Goal: Participate in discussion: Engage in conversation with other users on a specific topic

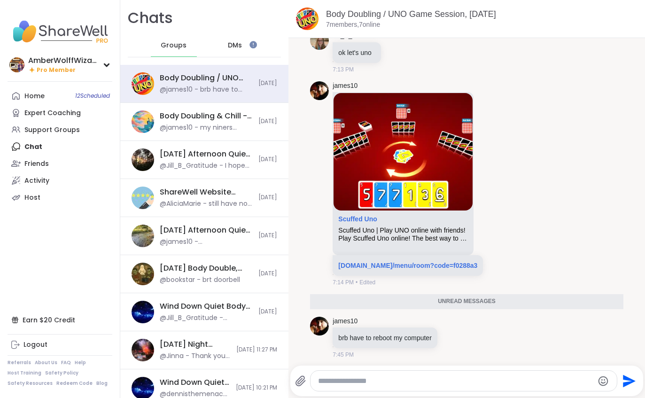
click at [36, 95] on div "Home 12 Scheduled" at bounding box center [34, 96] width 20 height 9
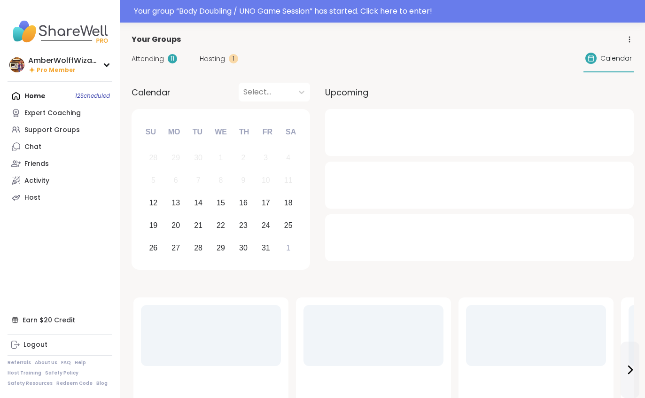
click at [206, 56] on span "Hosting" at bounding box center [212, 59] width 25 height 10
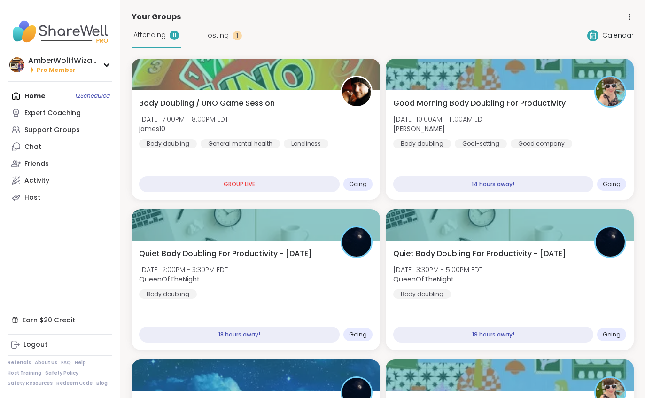
click at [171, 39] on div "11" at bounding box center [174, 35] width 9 height 9
click at [192, 133] on span "james10" at bounding box center [183, 128] width 89 height 9
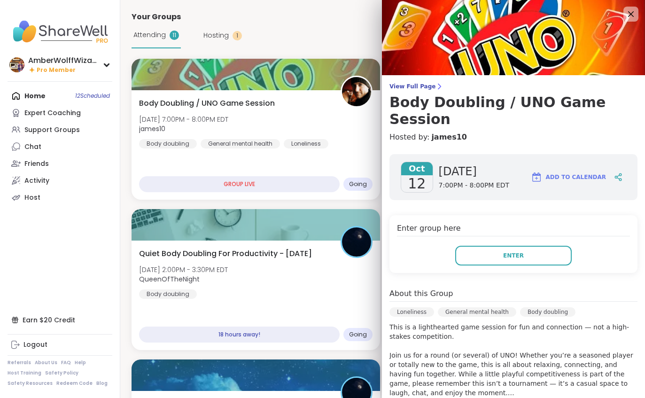
click at [486, 246] on button "Enter" at bounding box center [513, 256] width 116 height 20
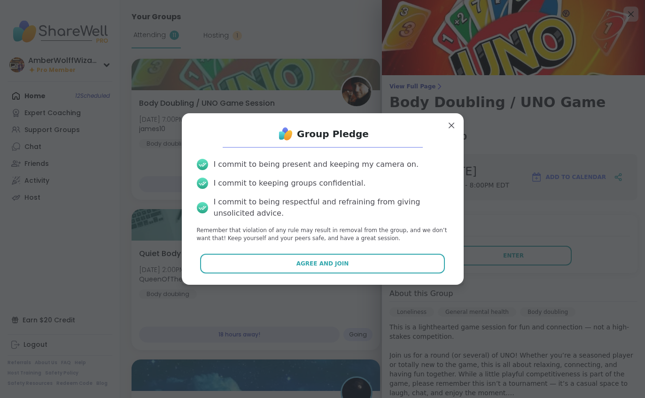
click at [358, 272] on button "Agree and Join" at bounding box center [322, 264] width 245 height 20
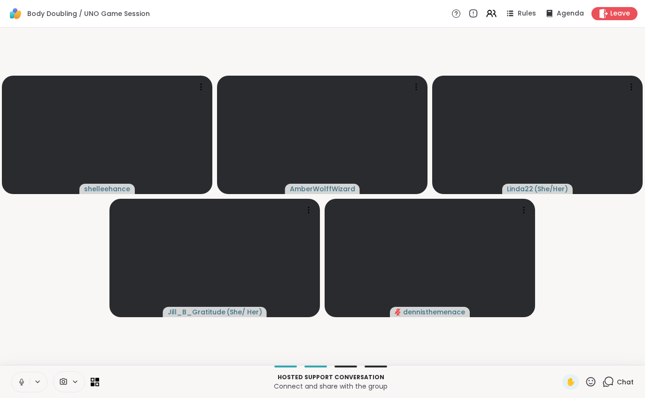
click at [15, 382] on button at bounding box center [21, 382] width 18 height 20
click at [16, 382] on button at bounding box center [21, 382] width 18 height 20
click at [19, 313] on video-player-container "shelleehance AmberWolffWizard Linda22 ( She/Her ) Jill_B_Gratitude ( She/ Her )…" at bounding box center [323, 196] width 634 height 330
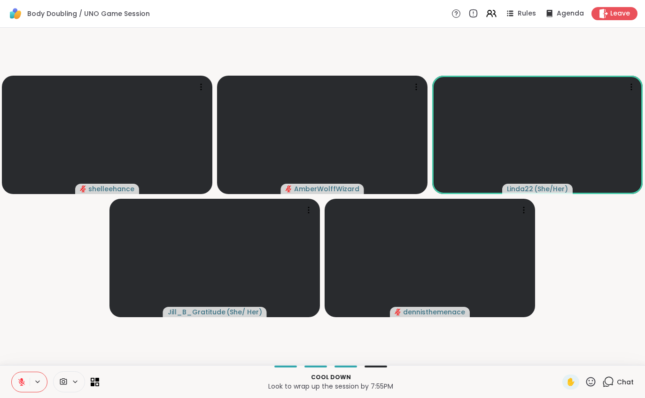
click at [23, 378] on icon at bounding box center [21, 382] width 8 height 8
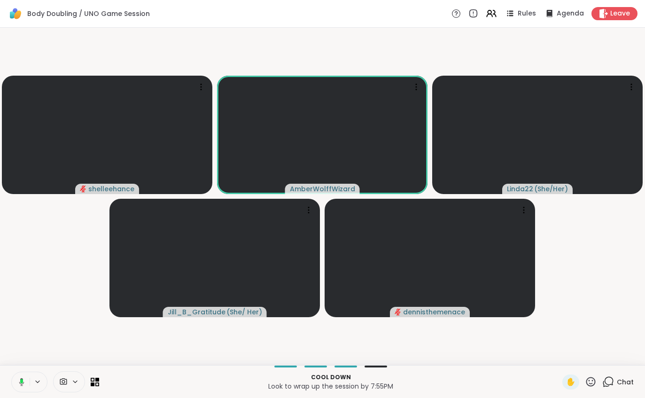
click at [616, 11] on span "Leave" at bounding box center [620, 13] width 20 height 9
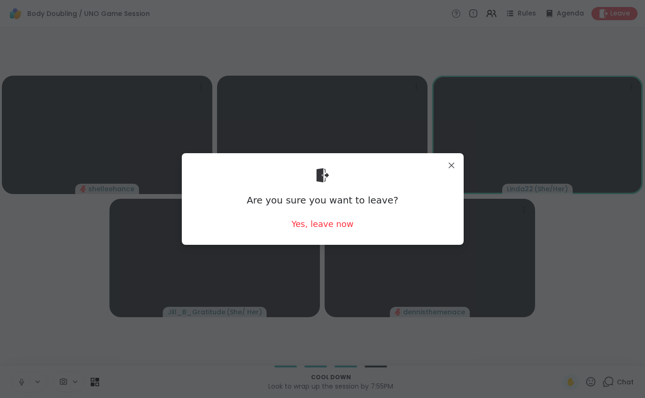
click at [327, 229] on div "Yes, leave now" at bounding box center [322, 224] width 62 height 12
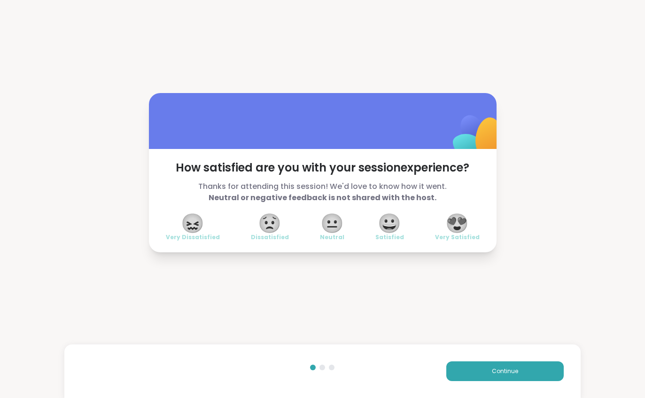
click at [484, 367] on button "Continue" at bounding box center [504, 371] width 117 height 20
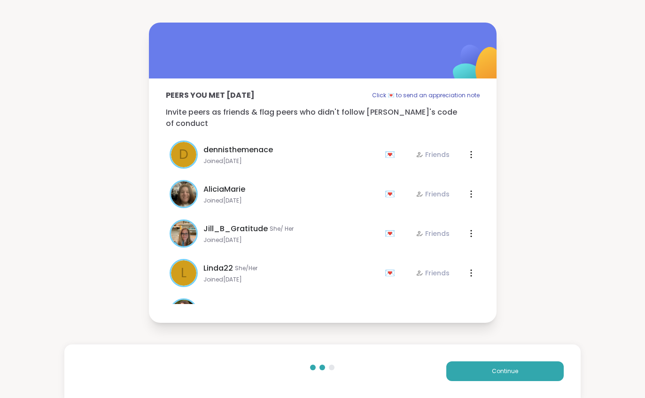
click at [484, 366] on button "Continue" at bounding box center [504, 371] width 117 height 20
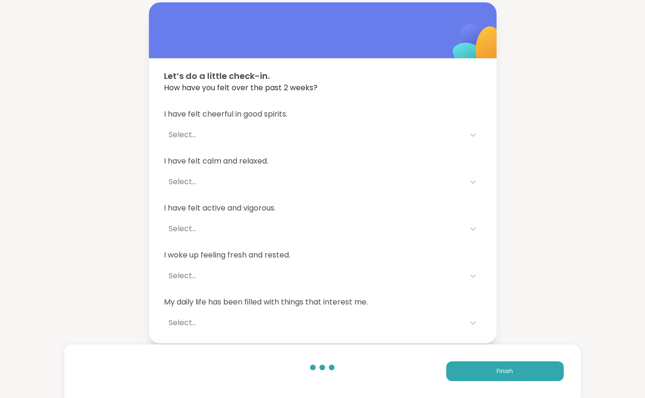
click at [477, 368] on button "Finish" at bounding box center [504, 371] width 117 height 20
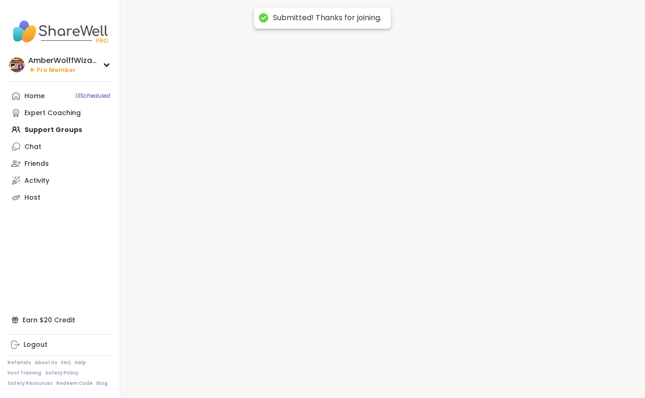
click at [483, 359] on div at bounding box center [382, 199] width 525 height 398
click at [487, 363] on div at bounding box center [382, 199] width 525 height 398
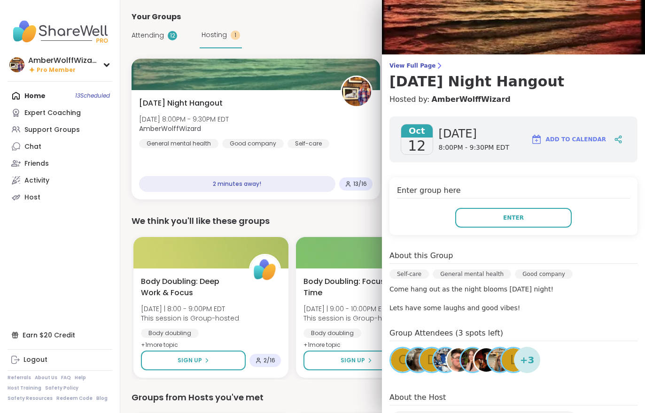
scroll to position [24, 0]
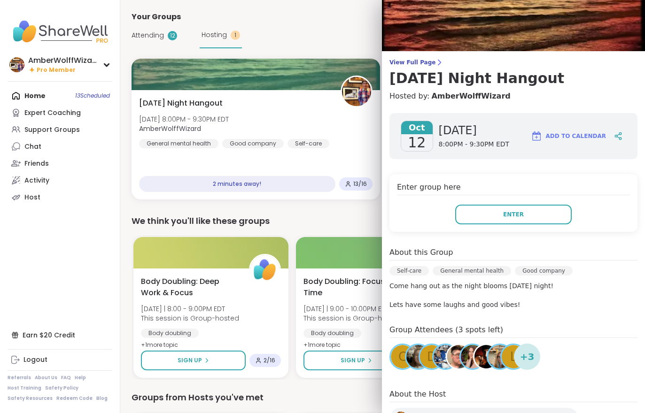
click at [428, 60] on span "View Full Page" at bounding box center [513, 63] width 248 height 8
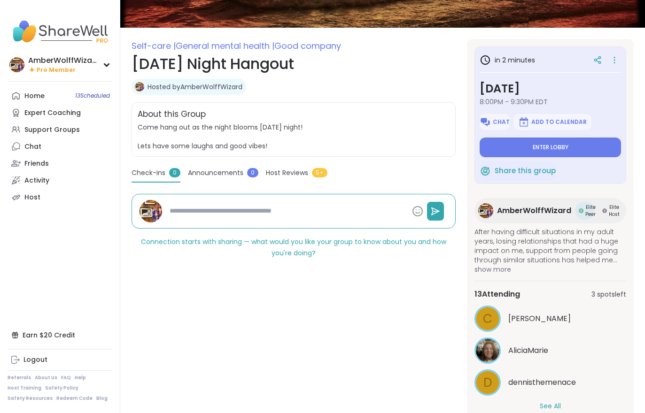
scroll to position [120, 0]
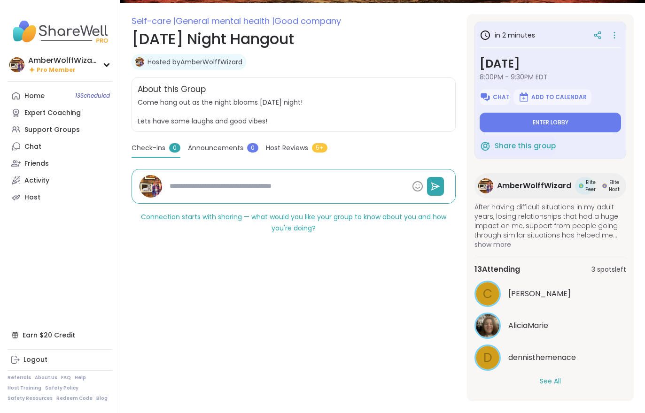
click at [550, 392] on div "13 Attending 3 spots left C Cyndy AliciaMarie d dennisthemenace See All" at bounding box center [550, 325] width 152 height 138
click at [556, 386] on button "See All" at bounding box center [550, 382] width 21 height 10
click at [544, 119] on span "Enter lobby" at bounding box center [551, 123] width 36 height 8
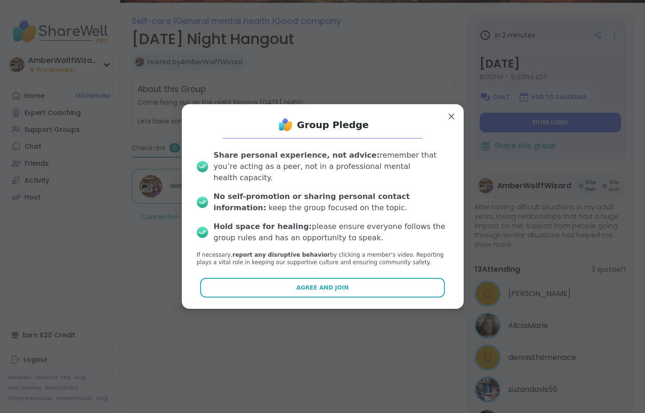
click at [346, 307] on div "Group Pledge Share personal experience, not advice: remember that you’re acting…" at bounding box center [323, 206] width 282 height 205
click at [346, 306] on div "Group Pledge Share personal experience, not advice: remember that you’re acting…" at bounding box center [323, 206] width 282 height 205
click at [350, 282] on button "Agree and Join" at bounding box center [322, 288] width 245 height 20
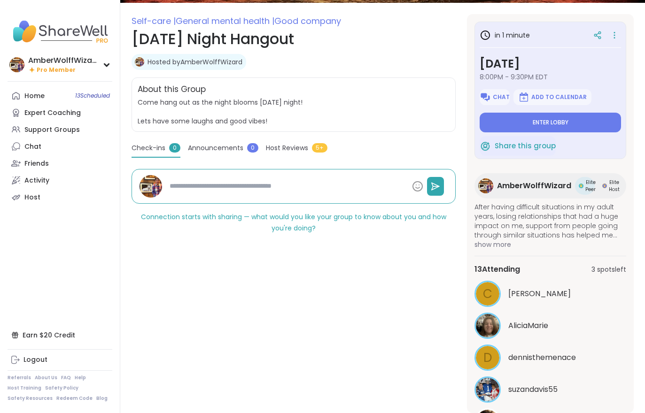
type textarea "*"
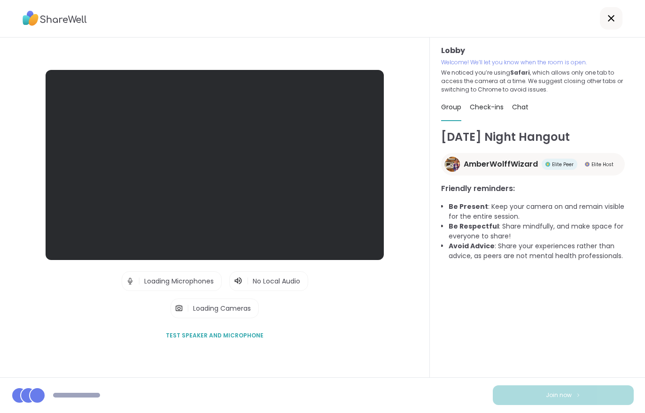
scroll to position [15, 0]
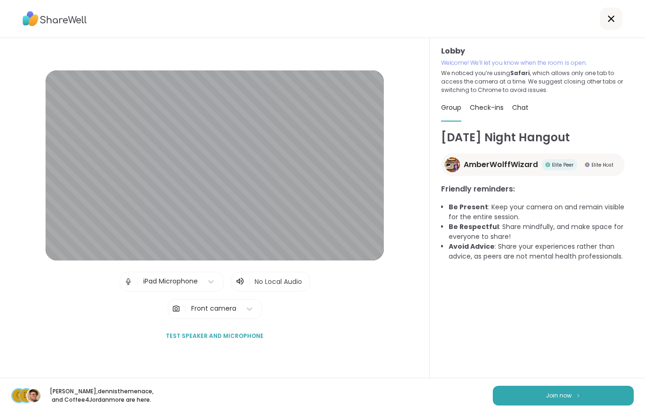
click at [568, 396] on span "Join now" at bounding box center [559, 396] width 26 height 8
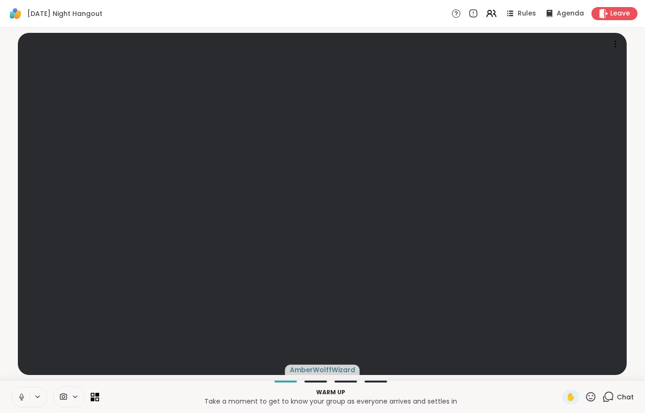
click at [37, 395] on icon at bounding box center [38, 397] width 8 height 8
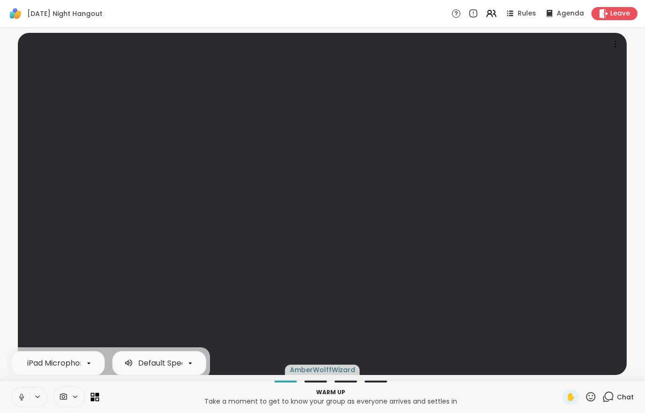
click at [22, 395] on icon at bounding box center [21, 397] width 8 height 8
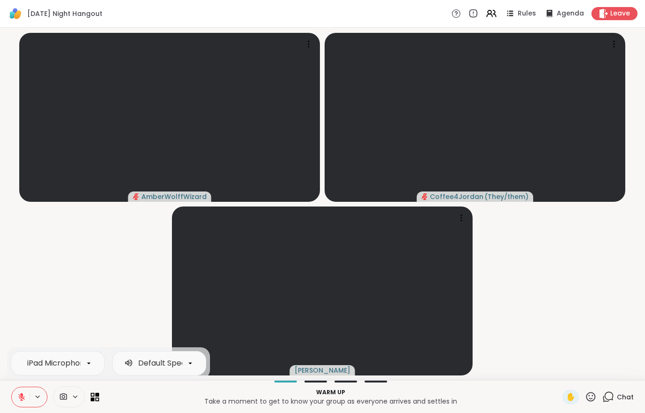
click at [8, 396] on div "iPad Microphone Default Speakers Warm up Take a moment to get to know your grou…" at bounding box center [322, 397] width 645 height 33
click at [15, 390] on button at bounding box center [21, 398] width 18 height 20
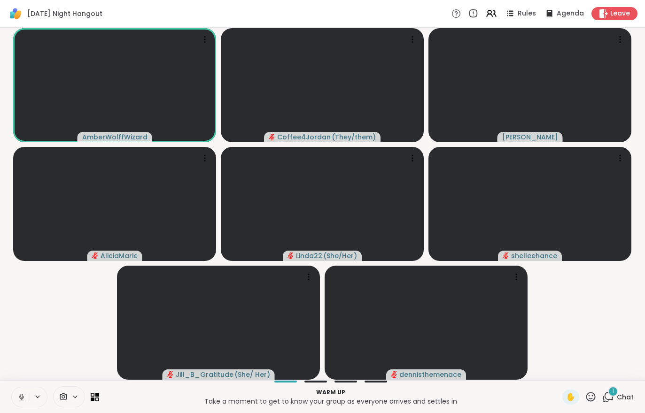
click at [621, 404] on div "1 Chat" at bounding box center [617, 397] width 31 height 15
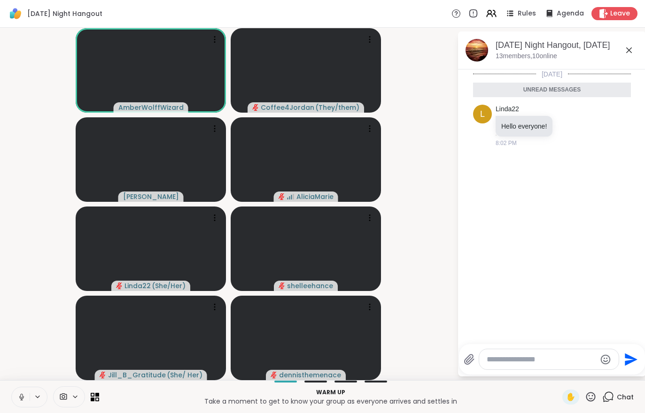
scroll to position [52, 0]
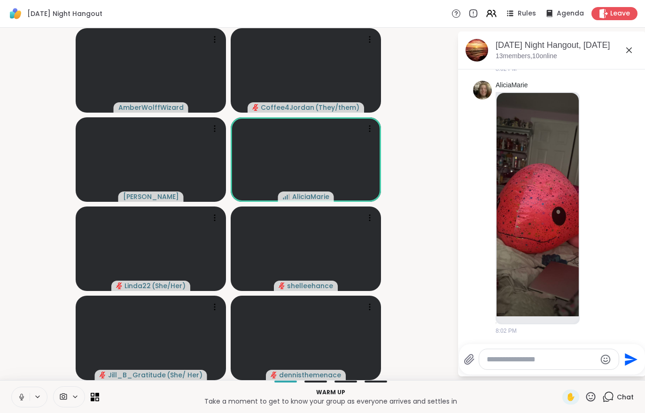
click at [13, 394] on button at bounding box center [21, 398] width 18 height 20
click at [15, 398] on button at bounding box center [21, 398] width 18 height 20
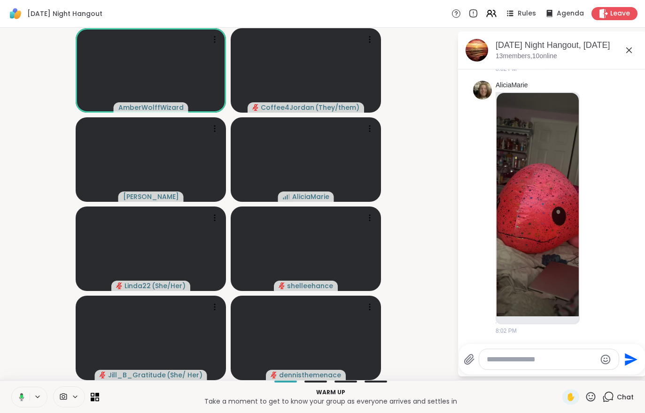
click at [19, 396] on icon at bounding box center [20, 397] width 8 height 8
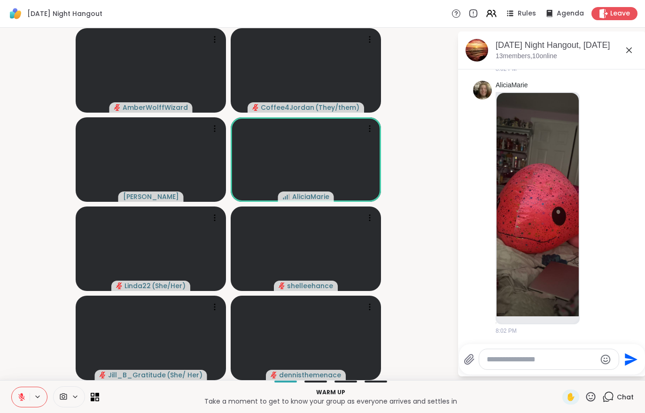
scroll to position [65, 0]
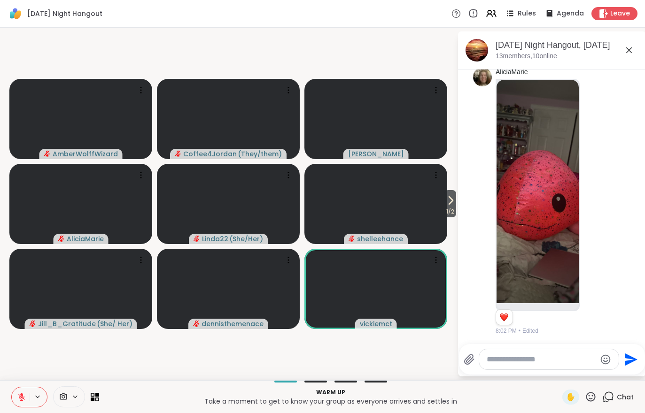
click at [447, 203] on icon at bounding box center [450, 200] width 11 height 11
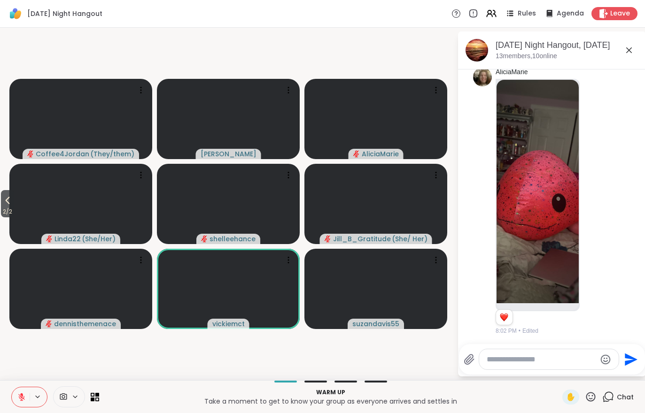
click at [21, 399] on icon at bounding box center [21, 397] width 7 height 7
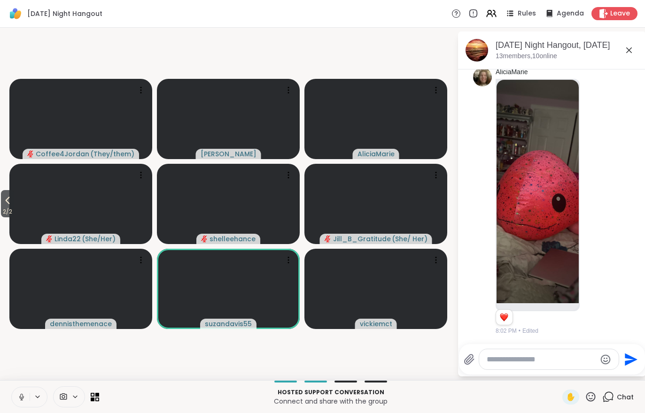
click at [1, 212] on span "2 / 2" at bounding box center [7, 211] width 13 height 11
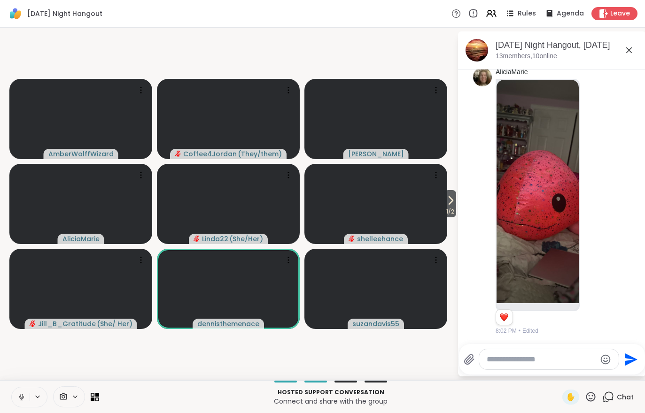
click at [445, 195] on icon at bounding box center [450, 200] width 11 height 11
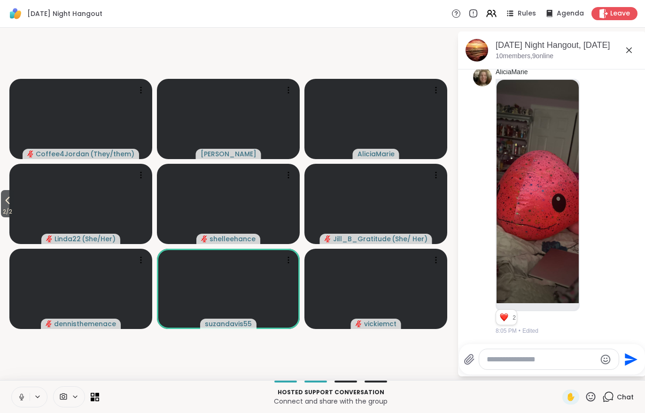
click at [529, 16] on span "Rules" at bounding box center [527, 13] width 18 height 9
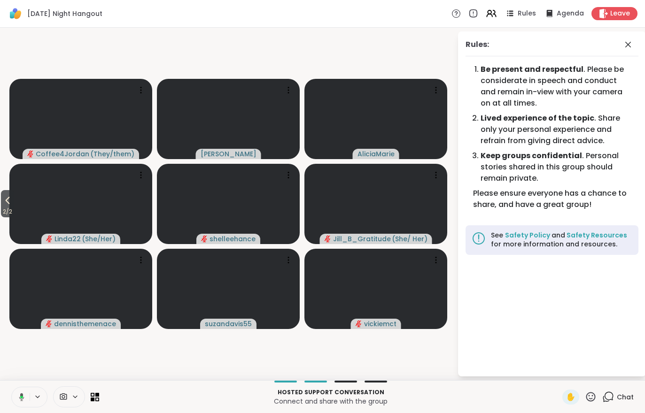
click at [621, 404] on div "Chat" at bounding box center [617, 397] width 31 height 15
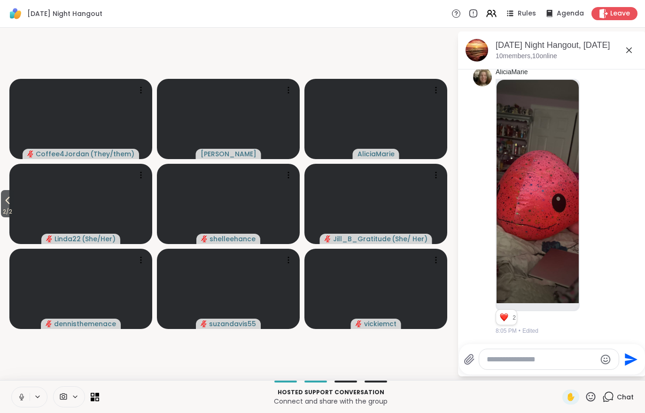
click at [2, 208] on span "2 / 2" at bounding box center [7, 211] width 13 height 11
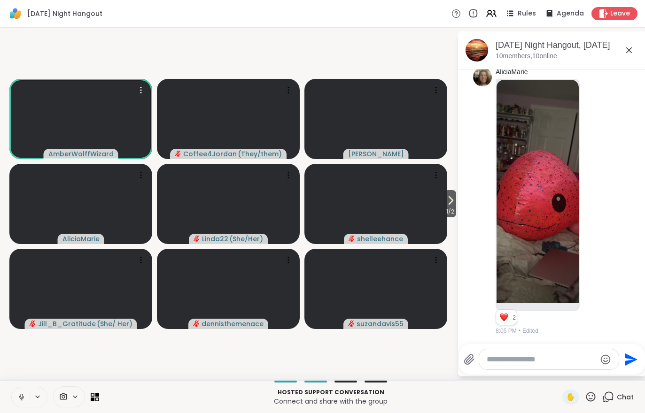
click at [81, 122] on video at bounding box center [80, 119] width 143 height 80
click at [116, 119] on h4 "View Profile" at bounding box center [119, 121] width 39 height 9
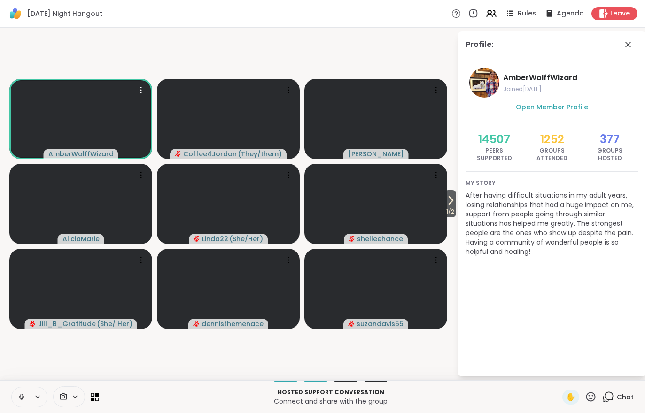
click at [489, 9] on icon at bounding box center [491, 13] width 11 height 11
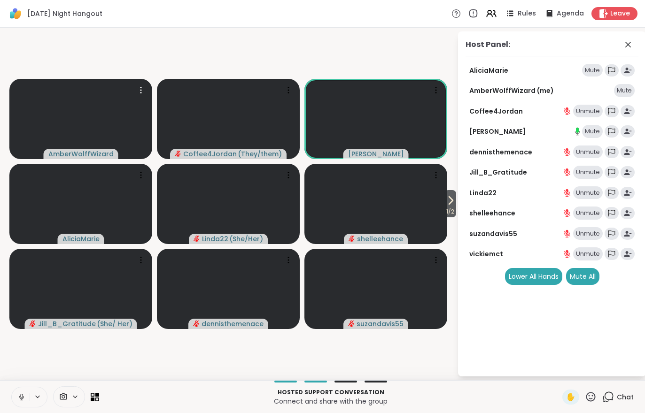
click at [587, 279] on div "Mute All" at bounding box center [582, 276] width 33 height 17
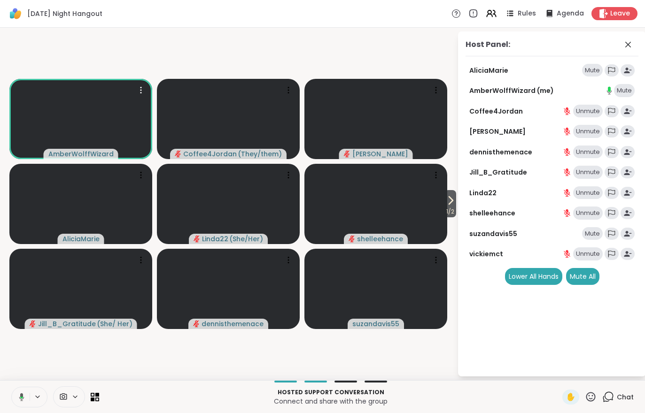
click at [629, 400] on span "Chat" at bounding box center [625, 397] width 17 height 9
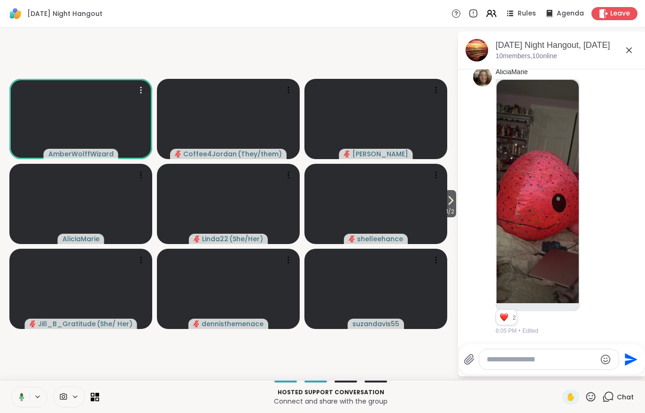
click at [617, 307] on div "AliciaMarie 2 2 2 8:05 PM • Edited" at bounding box center [552, 201] width 158 height 275
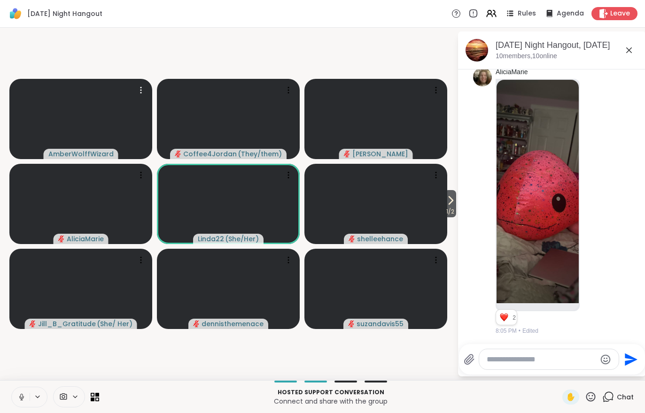
click at [453, 212] on span "1 / 2" at bounding box center [450, 211] width 12 height 11
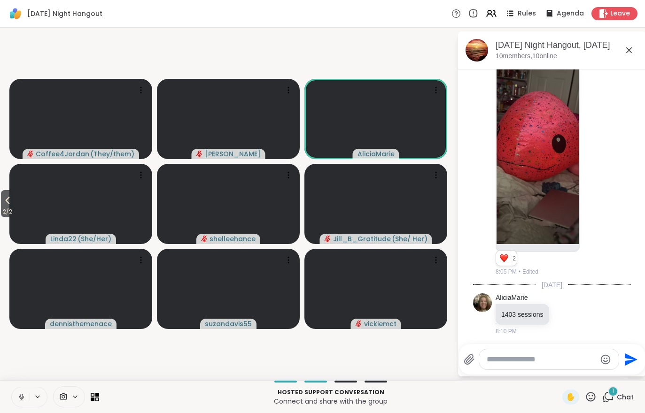
scroll to position [183, 0]
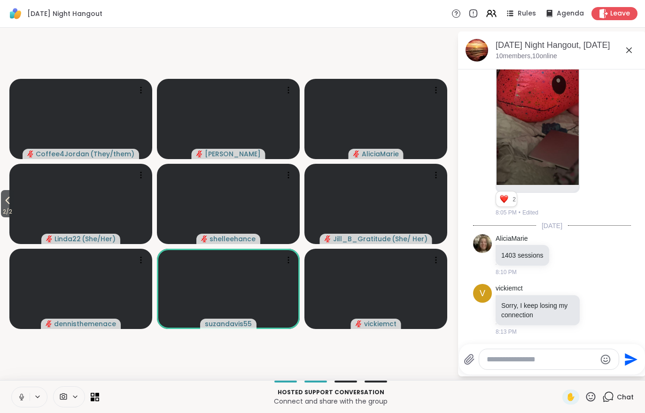
click at [6, 204] on icon at bounding box center [7, 200] width 11 height 11
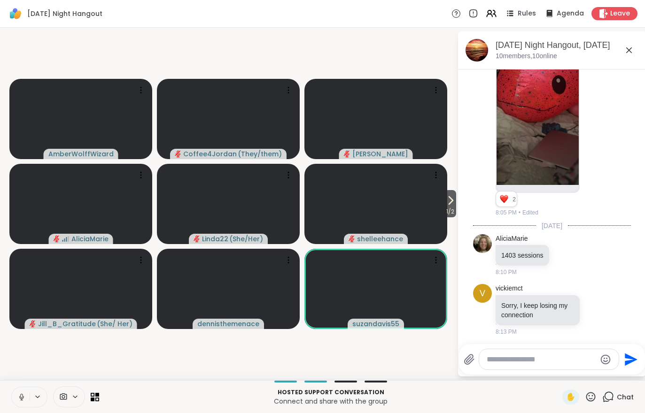
click at [456, 200] on button "1 / 2" at bounding box center [450, 203] width 12 height 27
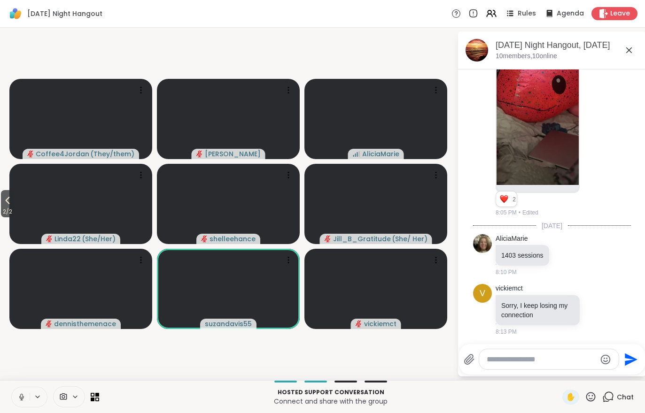
click at [2, 212] on span "2 / 2" at bounding box center [7, 211] width 13 height 11
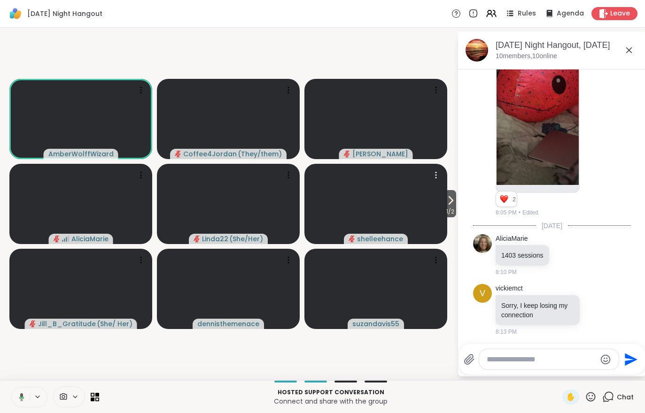
click at [443, 218] on video at bounding box center [375, 204] width 143 height 80
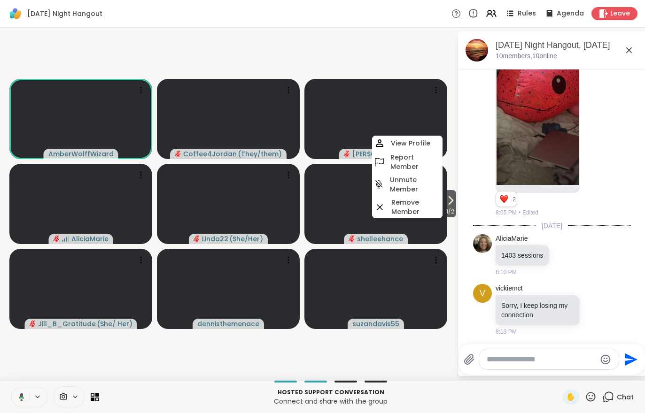
click at [455, 204] on button "1 / 2" at bounding box center [450, 203] width 12 height 27
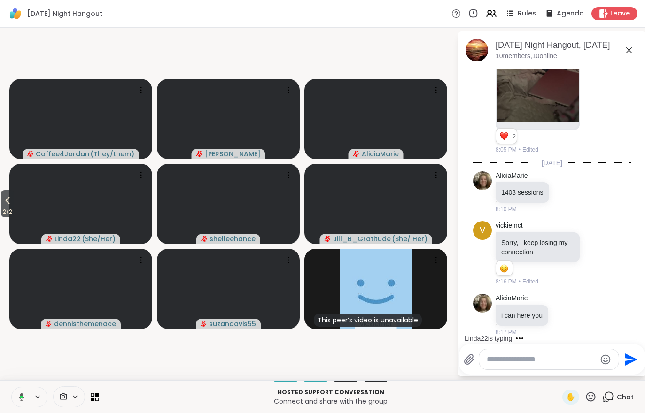
scroll to position [296, 0]
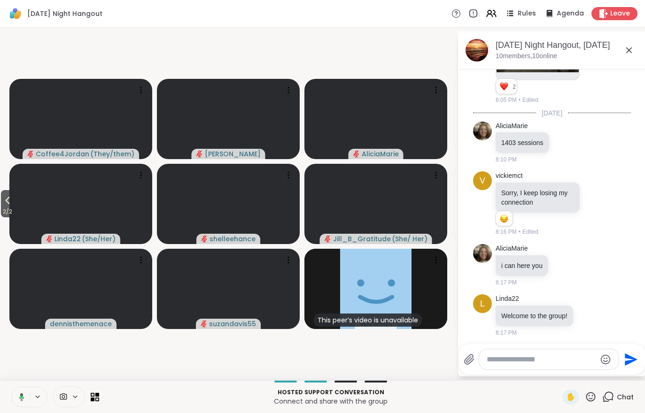
click at [1, 211] on span "2 / 2" at bounding box center [7, 211] width 13 height 11
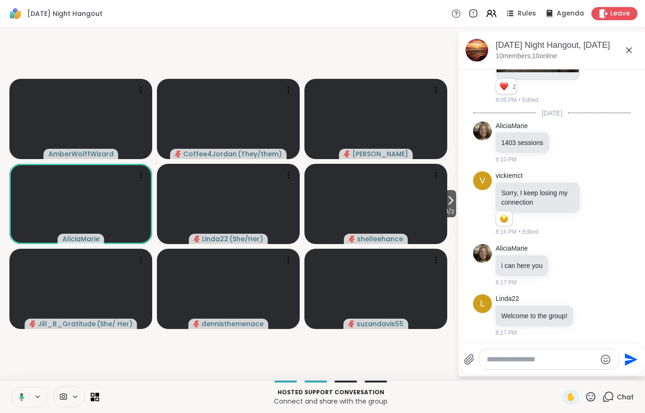
click at [68, 398] on span at bounding box center [63, 397] width 18 height 9
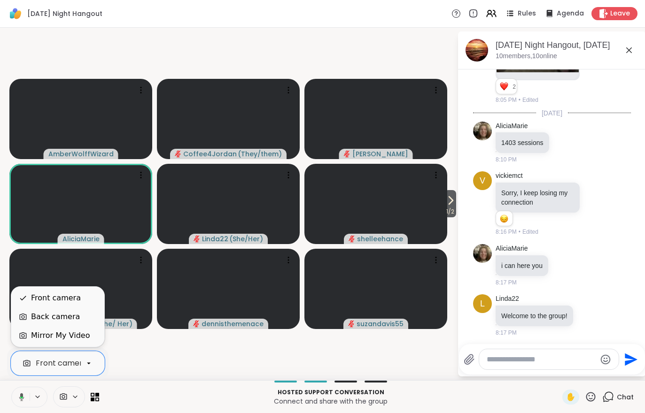
click at [61, 338] on div "Mirror My Video" at bounding box center [60, 335] width 59 height 11
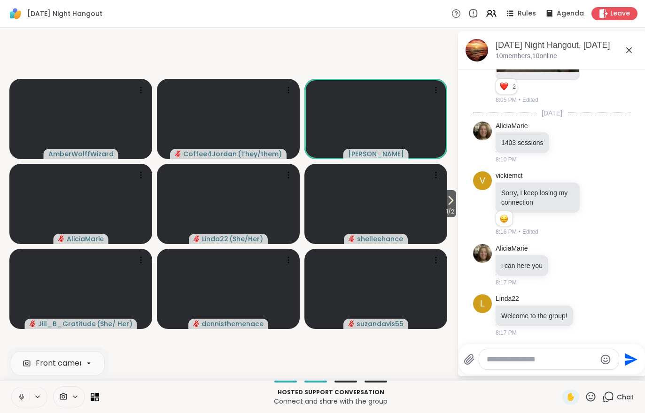
click at [11, 349] on div "Front camera" at bounding box center [57, 364] width 101 height 32
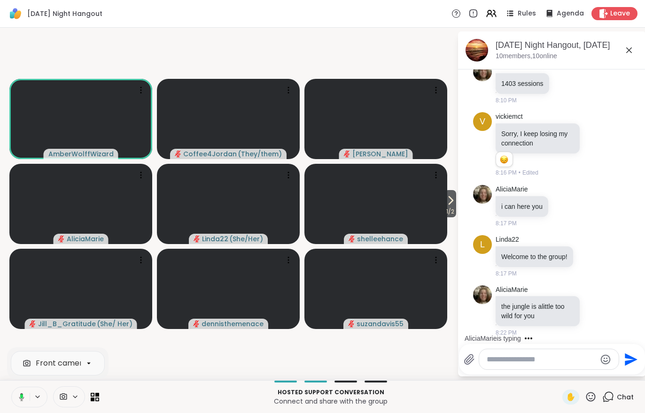
scroll to position [405, 0]
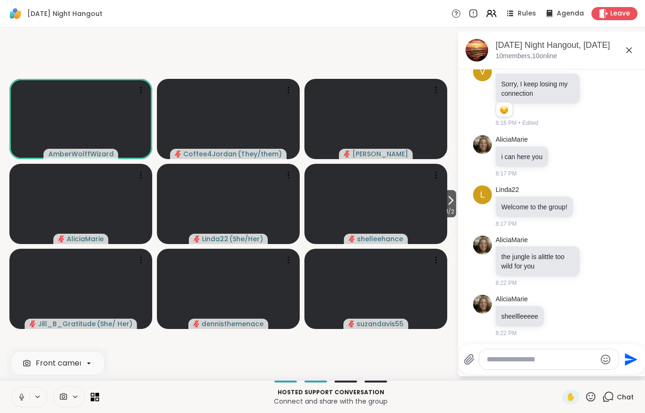
click at [445, 207] on span "1 / 2" at bounding box center [450, 211] width 12 height 11
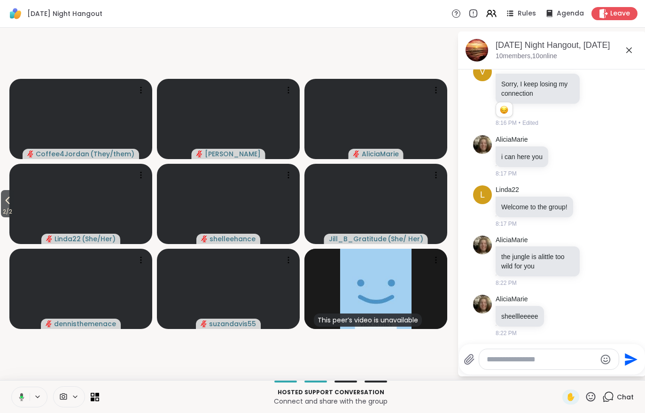
click at [2, 208] on span "2 / 2" at bounding box center [7, 211] width 13 height 11
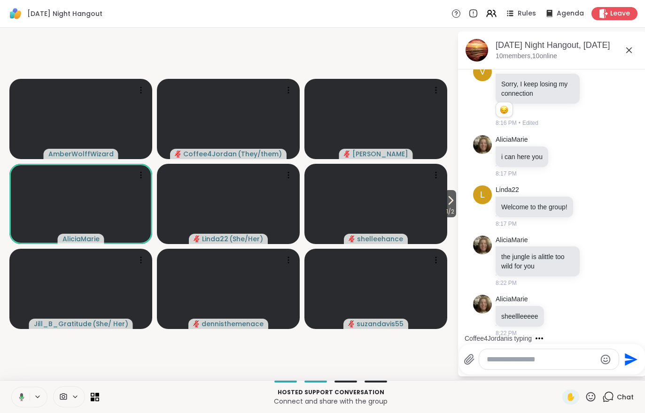
click at [447, 190] on video at bounding box center [375, 204] width 143 height 80
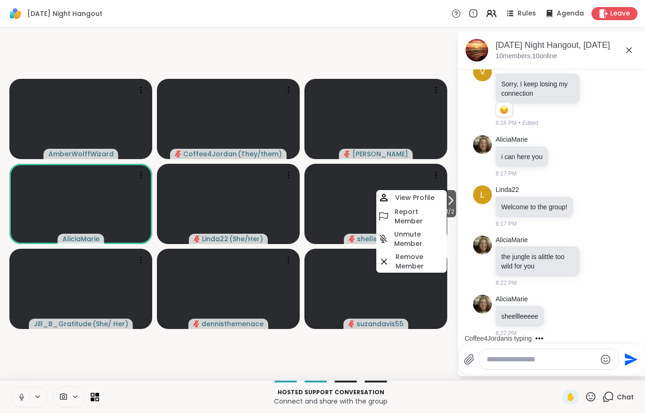
click at [453, 200] on icon at bounding box center [450, 200] width 11 height 11
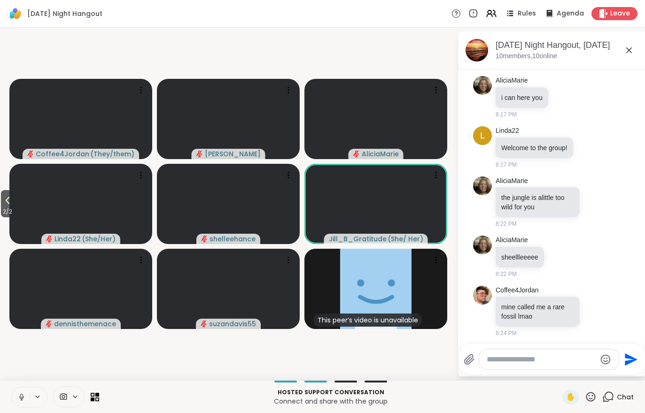
scroll to position [477, 0]
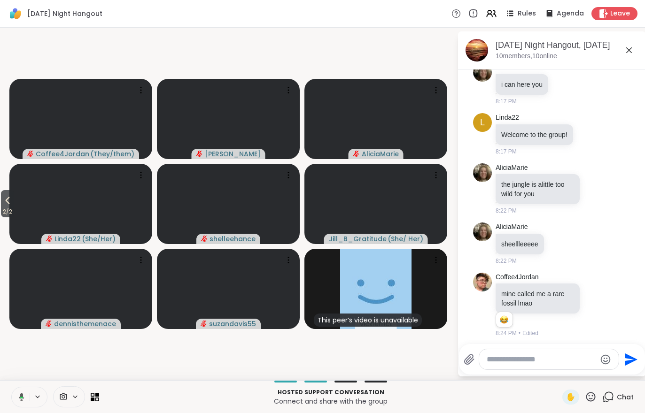
click at [18, 210] on video at bounding box center [80, 204] width 143 height 80
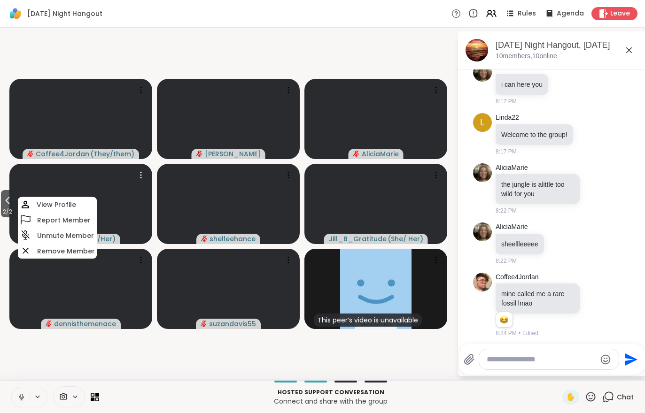
click at [7, 204] on icon at bounding box center [7, 200] width 11 height 11
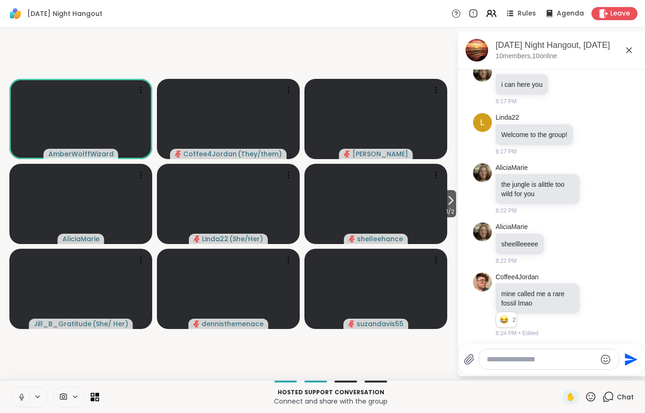
click at [16, 375] on video-player-container "1 / 2 AmberWolffWizard Coffee4Jordan ( They/them ) Cyndy AliciaMarie Linda22 ( …" at bounding box center [229, 203] width 446 height 345
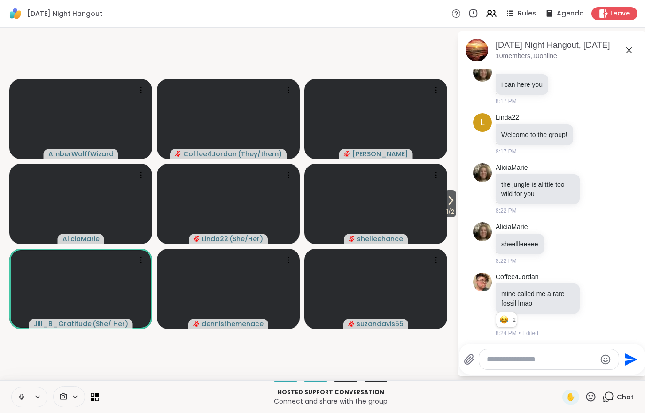
click at [449, 204] on icon at bounding box center [450, 200] width 11 height 11
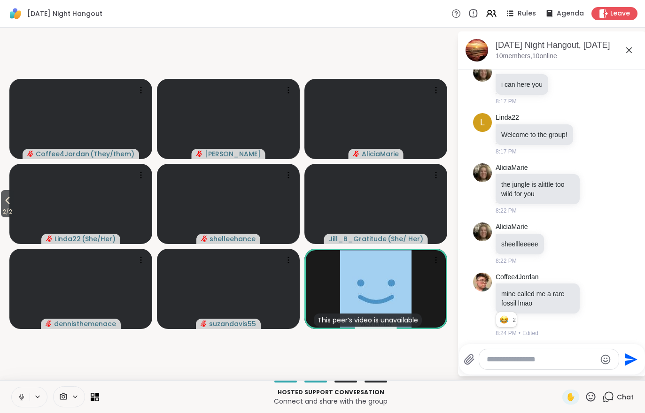
click at [8, 205] on icon at bounding box center [7, 200] width 11 height 11
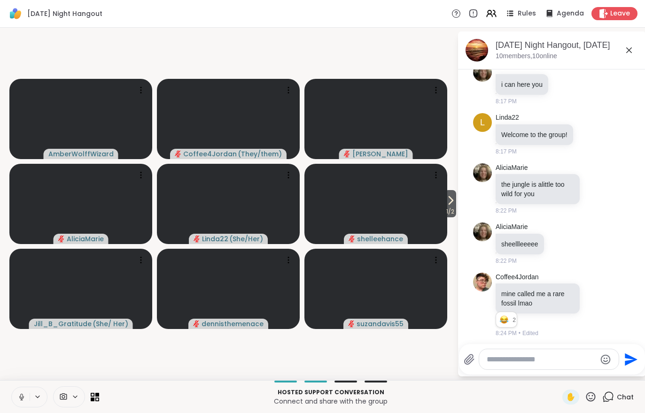
click at [455, 207] on span "1 / 2" at bounding box center [450, 211] width 12 height 11
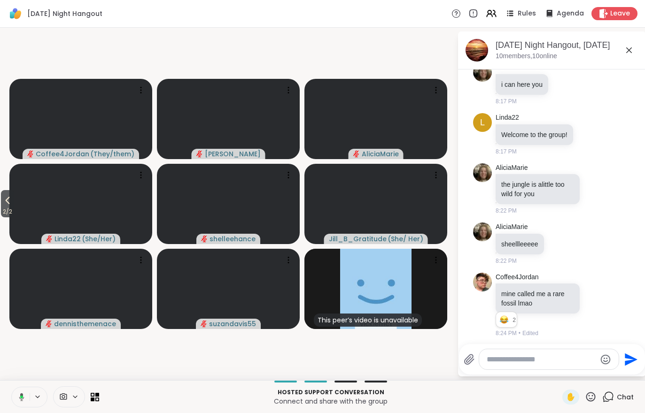
click at [18, 183] on video at bounding box center [80, 204] width 143 height 80
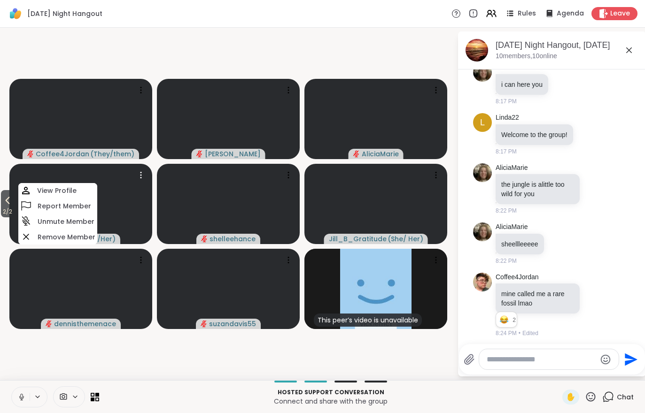
click at [6, 204] on icon at bounding box center [7, 200] width 11 height 11
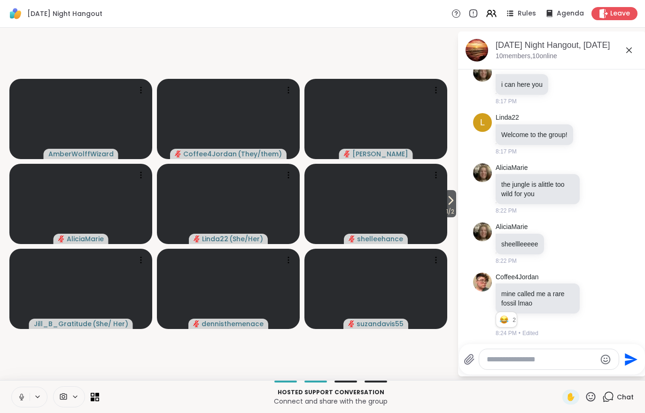
click at [67, 353] on video-player-container "1 / 2 AmberWolffWizard Coffee4Jordan ( They/them ) Cyndy AliciaMarie Linda22 ( …" at bounding box center [229, 203] width 446 height 345
click at [447, 202] on icon at bounding box center [450, 200] width 11 height 11
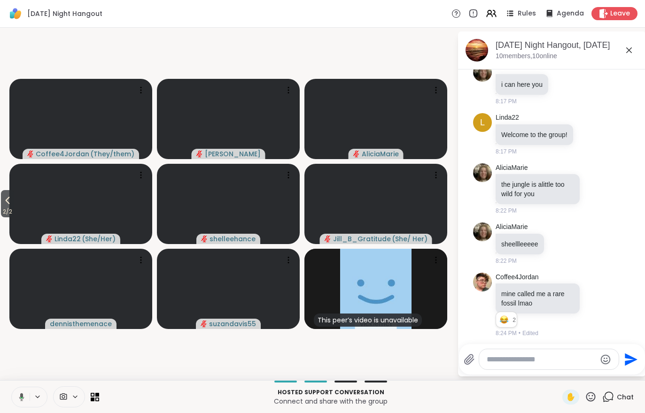
click at [1, 217] on span "2 / 2" at bounding box center [7, 211] width 13 height 11
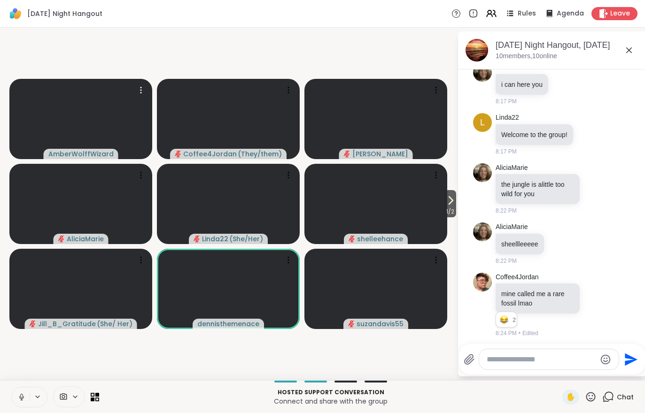
click at [89, 117] on video at bounding box center [80, 119] width 143 height 80
click at [42, 122] on h4 "View Profile" at bounding box center [56, 116] width 39 height 9
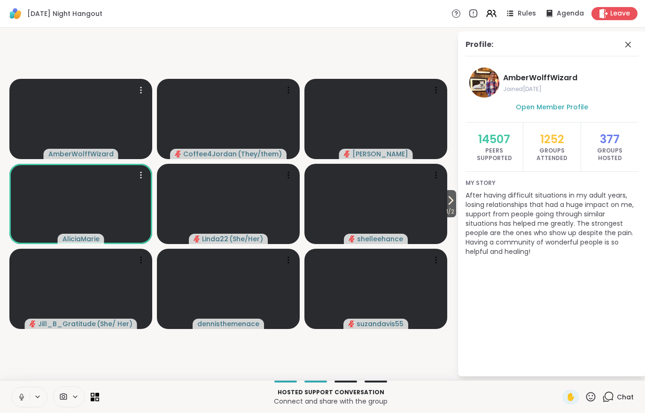
click at [65, 195] on video at bounding box center [80, 204] width 143 height 80
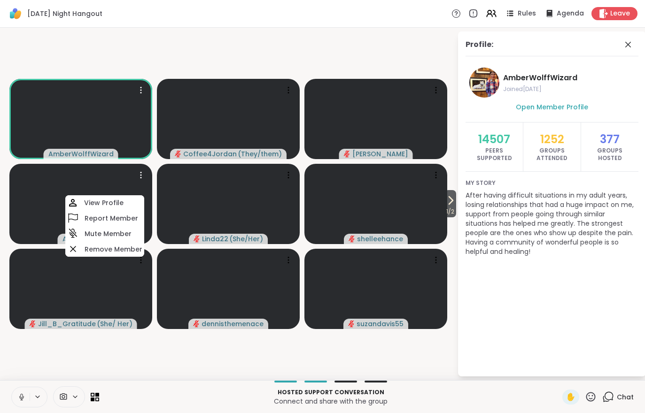
click at [69, 368] on video-player-container "1 / 2 AmberWolffWizard Coffee4Jordan ( They/them ) Cyndy AliciaMarie View Profi…" at bounding box center [229, 203] width 446 height 345
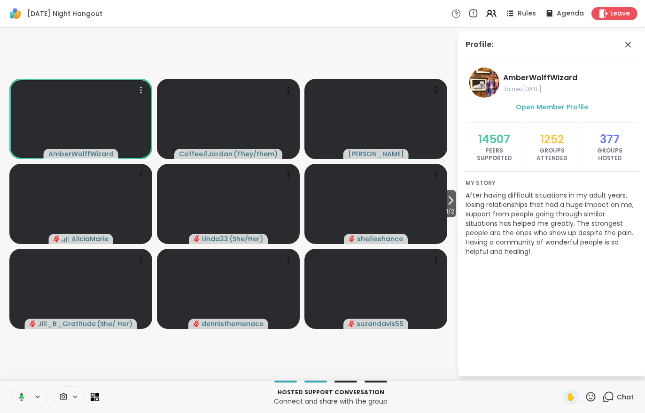
click at [450, 208] on span "1 / 2" at bounding box center [450, 211] width 12 height 11
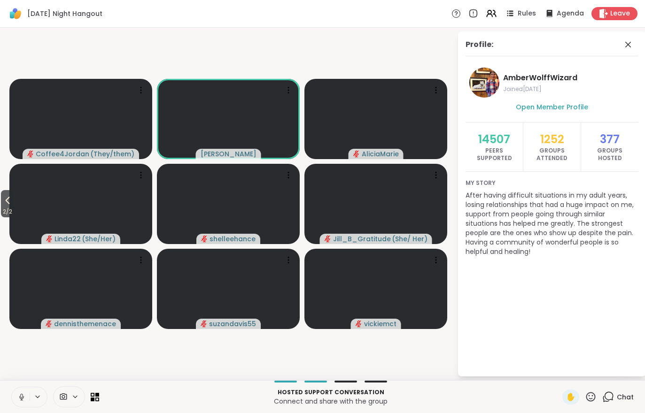
click at [10, 203] on icon at bounding box center [8, 201] width 4 height 8
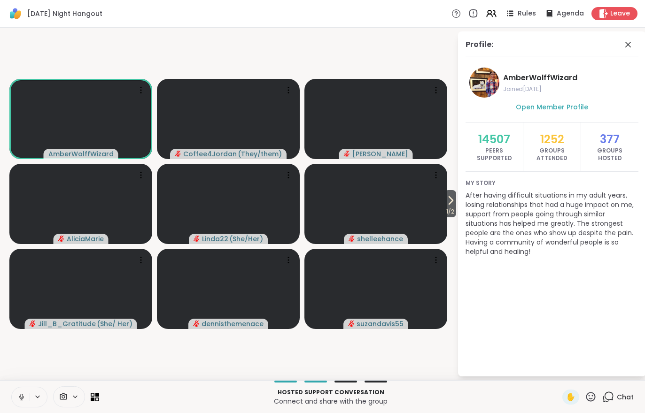
click at [621, 390] on div "Chat" at bounding box center [617, 397] width 31 height 15
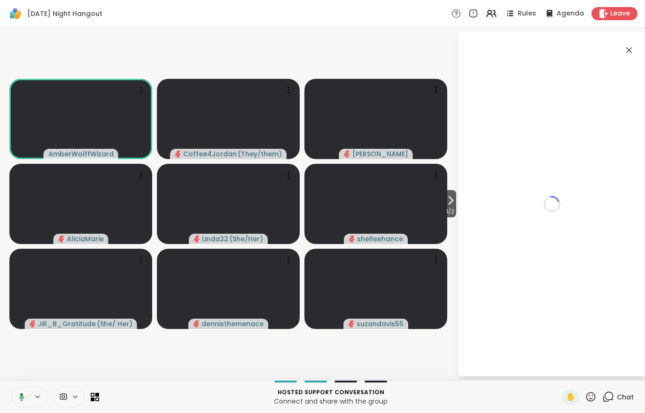
click at [620, 388] on div "Hosted support conversation Connect and share with the group ✋ Chat" at bounding box center [322, 397] width 645 height 33
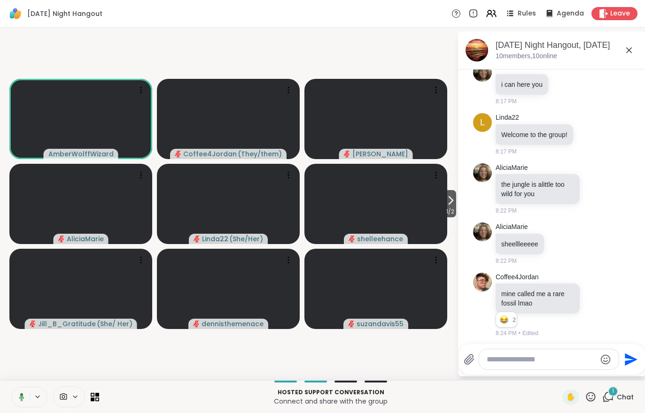
scroll to position [527, 0]
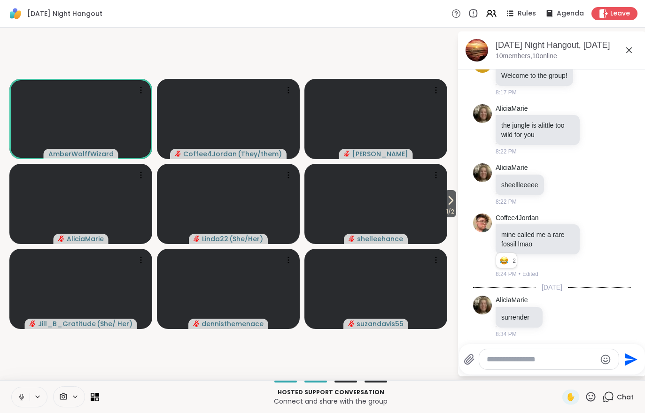
click at [445, 206] on icon at bounding box center [450, 200] width 11 height 11
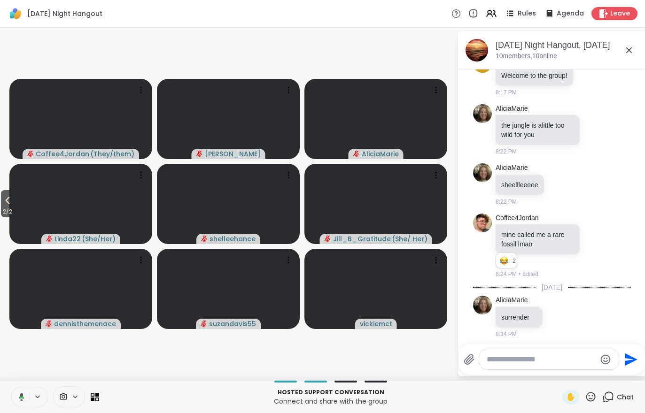
click at [1, 206] on button "2 / 2" at bounding box center [7, 203] width 13 height 27
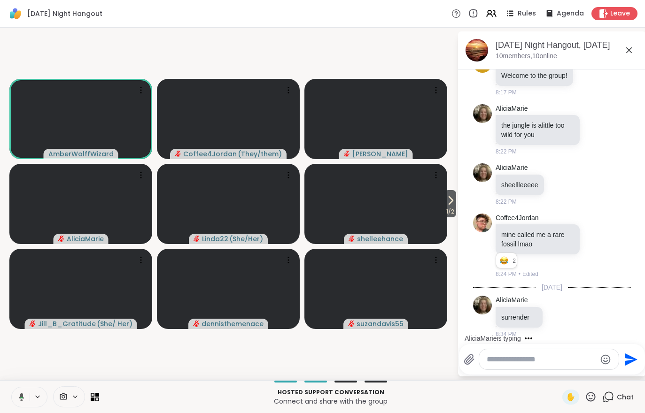
scroll to position [577, 0]
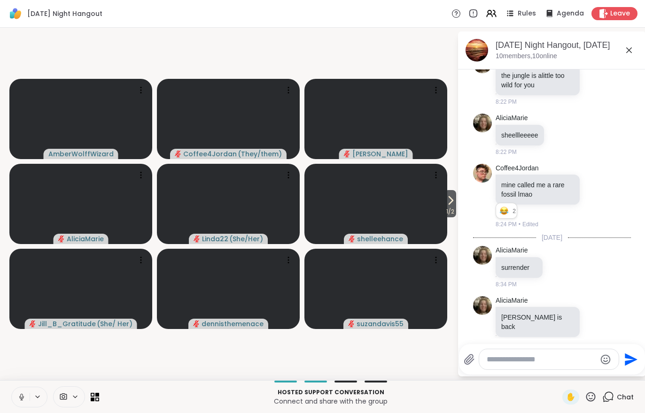
click at [436, 211] on video at bounding box center [375, 204] width 143 height 80
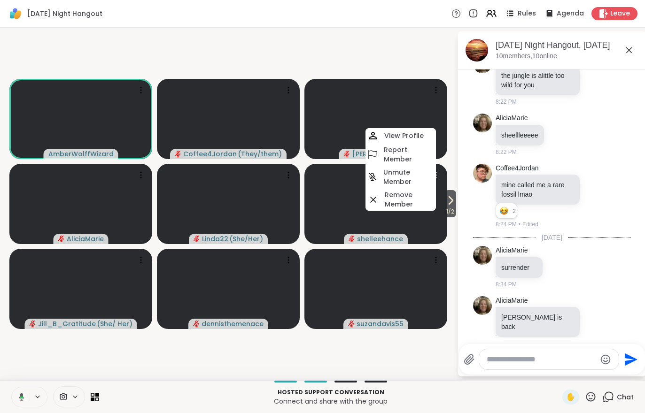
click at [446, 208] on span "1 / 2" at bounding box center [450, 211] width 12 height 11
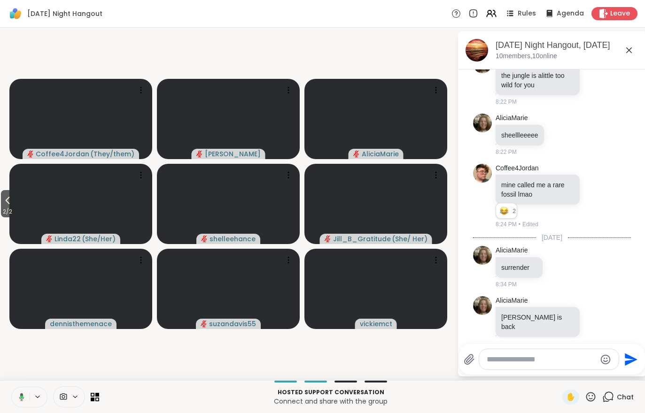
click at [3, 206] on icon at bounding box center [7, 200] width 11 height 11
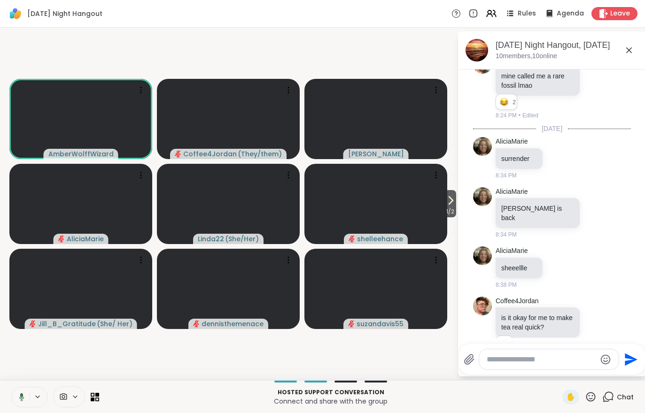
scroll to position [699, 0]
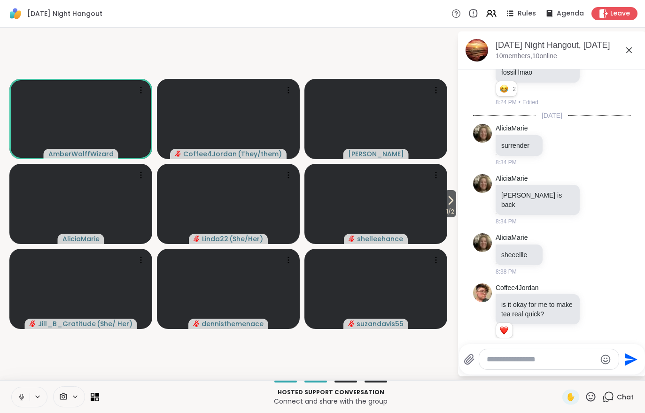
click at [482, 23] on div "Sunday Night Hangout Rules Agenda Leave" at bounding box center [322, 14] width 645 height 28
click at [496, 17] on icon at bounding box center [491, 13] width 11 height 11
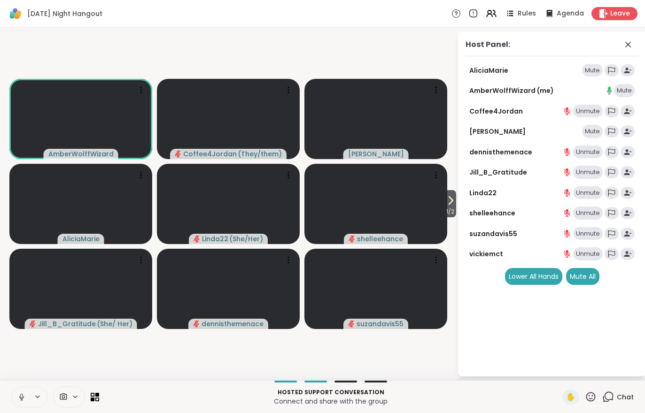
click at [598, 131] on div "Mute" at bounding box center [592, 131] width 21 height 13
click at [460, 208] on div "Host Panel: AliciaMarie Unmute AmberWolffWizard (me) Mute Coffee4Jordan Unmute …" at bounding box center [552, 203] width 188 height 345
click at [446, 202] on icon at bounding box center [450, 200] width 11 height 11
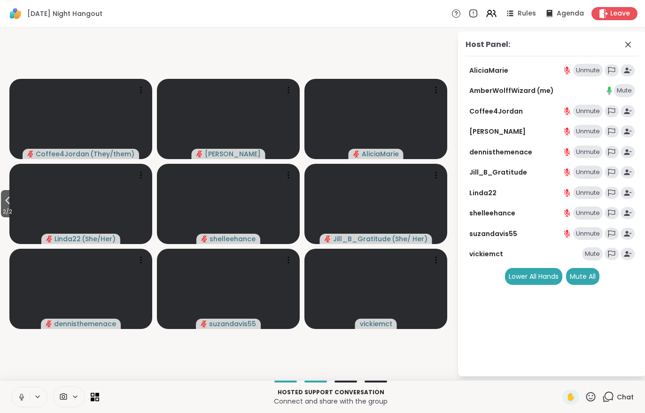
click at [1, 202] on button "2 / 2" at bounding box center [7, 203] width 13 height 27
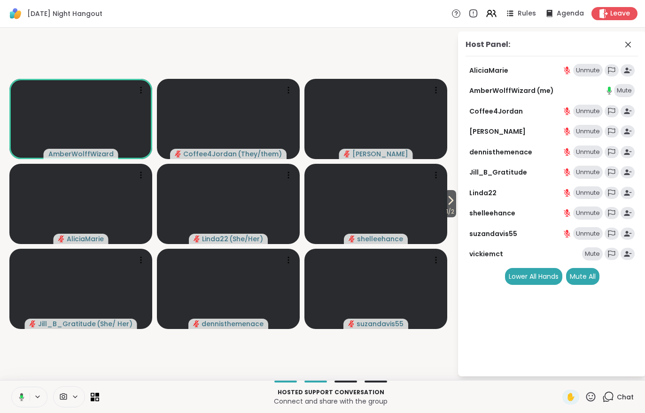
click at [35, 400] on icon at bounding box center [38, 397] width 8 height 8
click at [16, 402] on button at bounding box center [19, 398] width 19 height 20
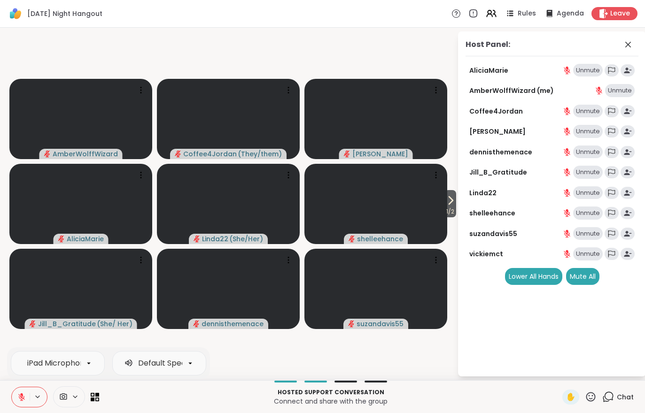
click at [16, 403] on button at bounding box center [21, 398] width 18 height 20
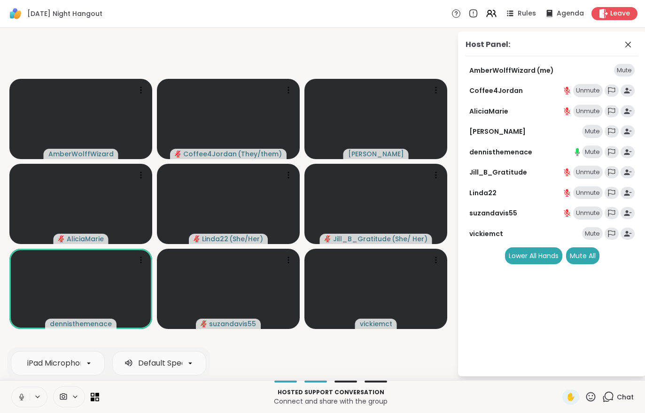
click at [595, 147] on div "Mute" at bounding box center [592, 152] width 21 height 13
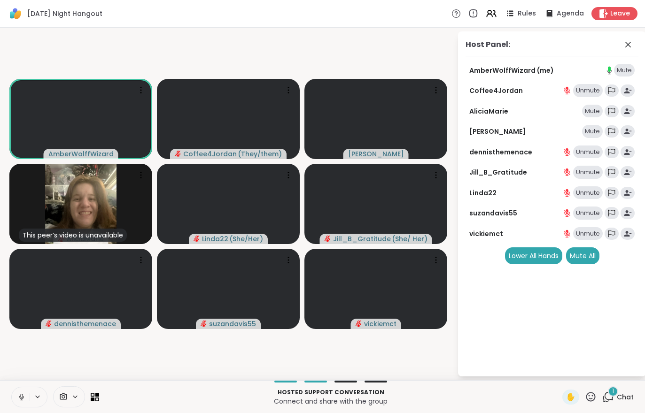
click at [620, 395] on span "Chat" at bounding box center [625, 397] width 17 height 9
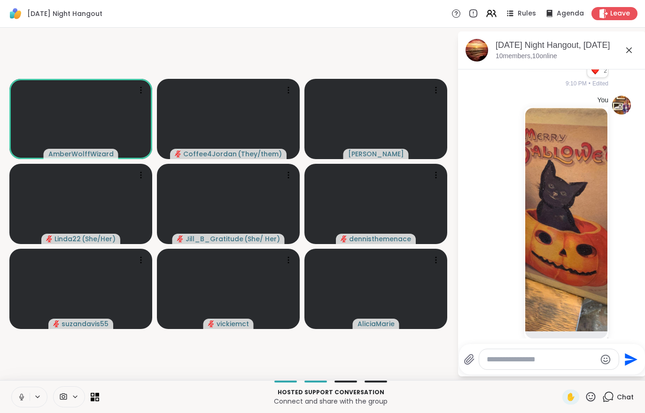
scroll to position [1386, 0]
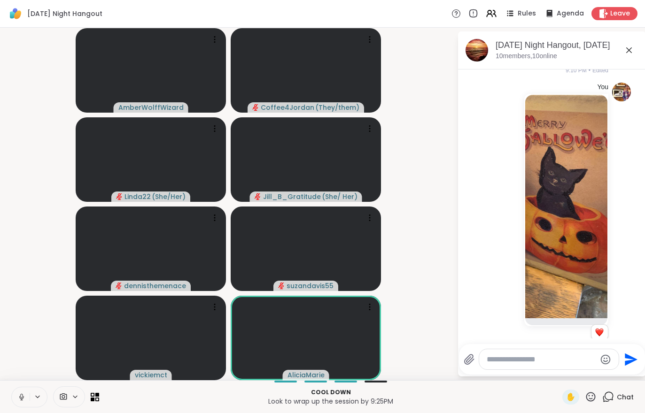
click at [590, 401] on icon at bounding box center [590, 396] width 9 height 9
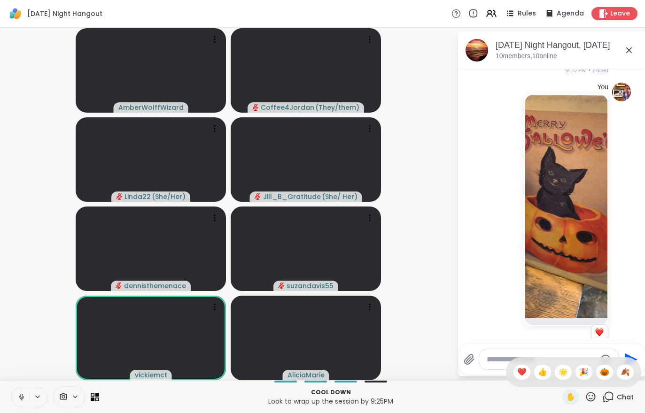
click at [600, 372] on span "🎃" at bounding box center [604, 372] width 9 height 11
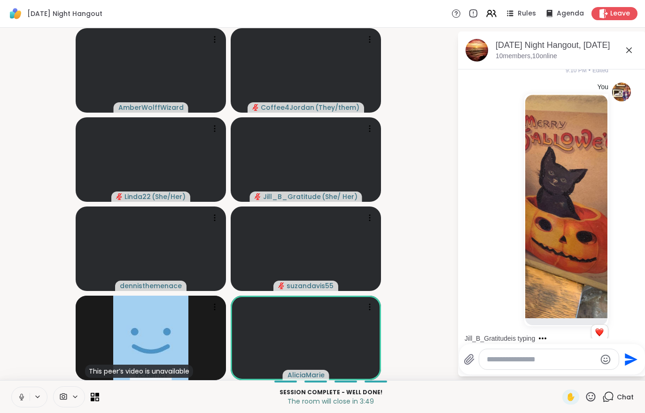
scroll to position [1464, 0]
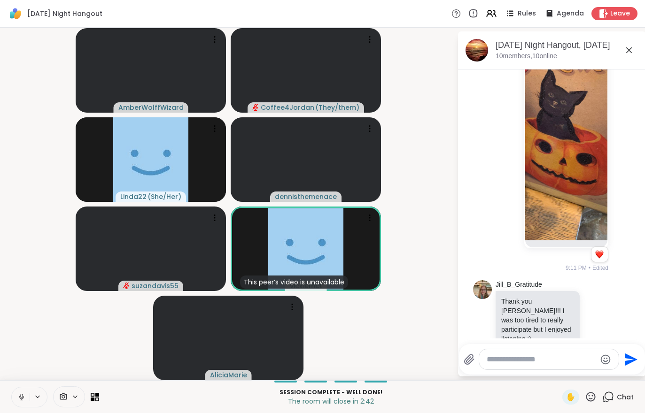
click at [612, 14] on span "Leave" at bounding box center [620, 13] width 20 height 9
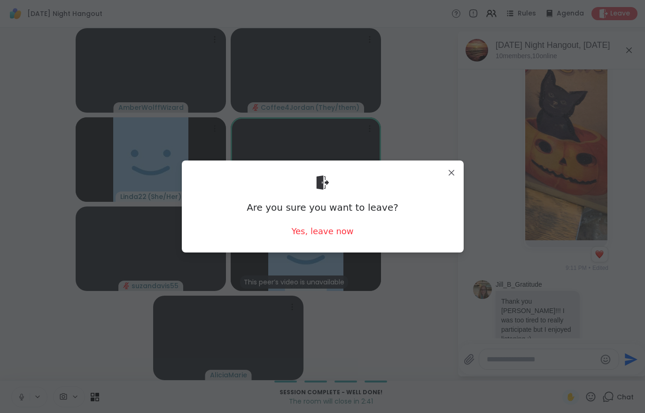
click at [321, 243] on div "Are you sure you want to leave? Yes, leave now" at bounding box center [322, 206] width 267 height 77
click at [323, 233] on div "Yes, leave now" at bounding box center [322, 231] width 62 height 12
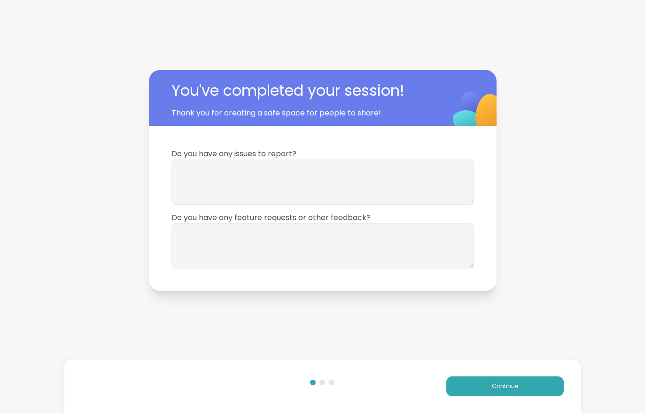
click at [504, 392] on button "Continue" at bounding box center [504, 387] width 117 height 20
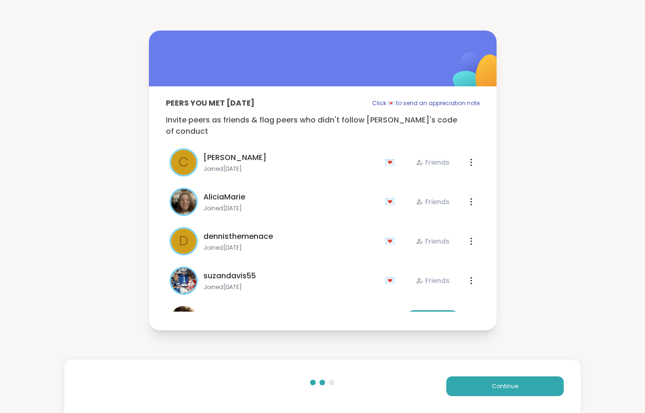
click at [518, 396] on button "Continue" at bounding box center [504, 387] width 117 height 20
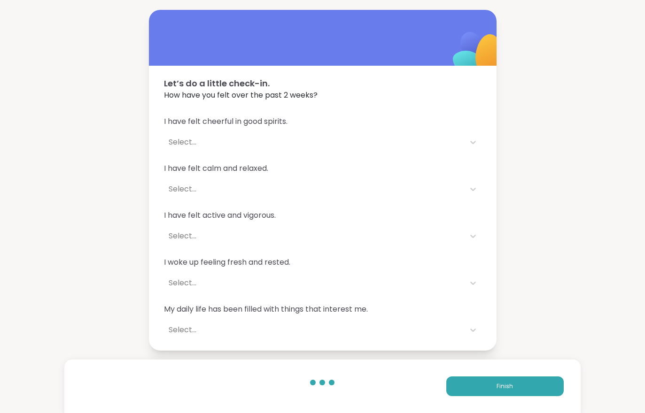
click at [519, 397] on div "Finish" at bounding box center [322, 387] width 516 height 54
click at [517, 390] on button "Finish" at bounding box center [504, 387] width 117 height 20
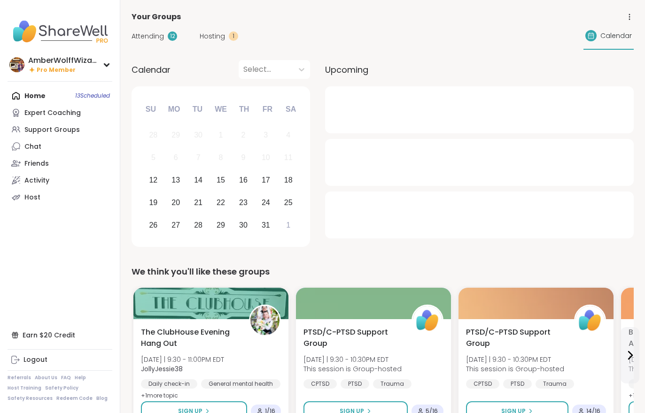
click at [215, 40] on span "Hosting" at bounding box center [212, 36] width 25 height 10
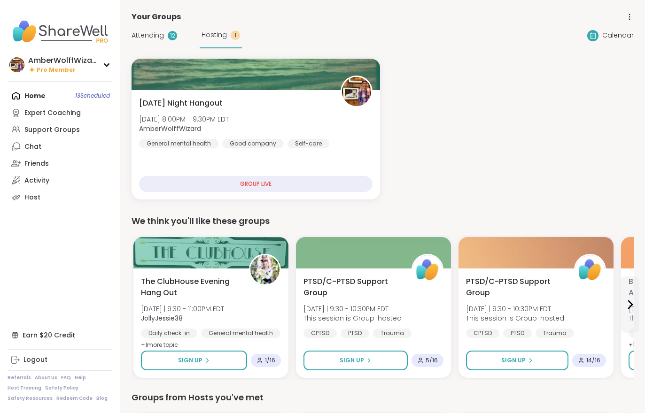
click at [215, 40] on div "Hosting 1" at bounding box center [221, 36] width 42 height 26
click at [143, 32] on span "Attending" at bounding box center [148, 36] width 32 height 10
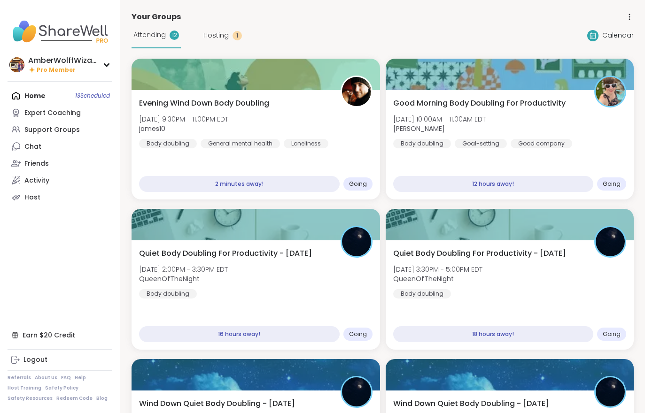
click at [149, 32] on span "Attending" at bounding box center [149, 35] width 32 height 10
click at [220, 40] on span "Hosting" at bounding box center [215, 36] width 25 height 10
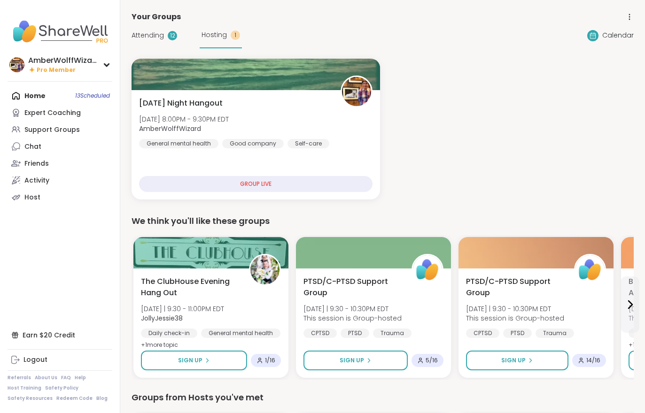
click at [156, 39] on span "Attending" at bounding box center [148, 36] width 32 height 10
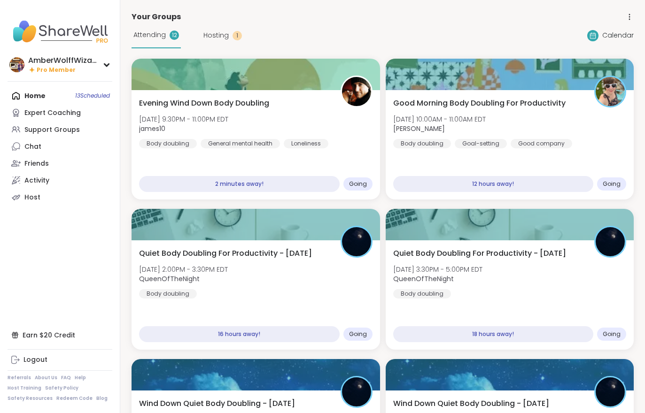
click at [203, 105] on span "Evening Wind Down Body Doubling" at bounding box center [204, 103] width 130 height 11
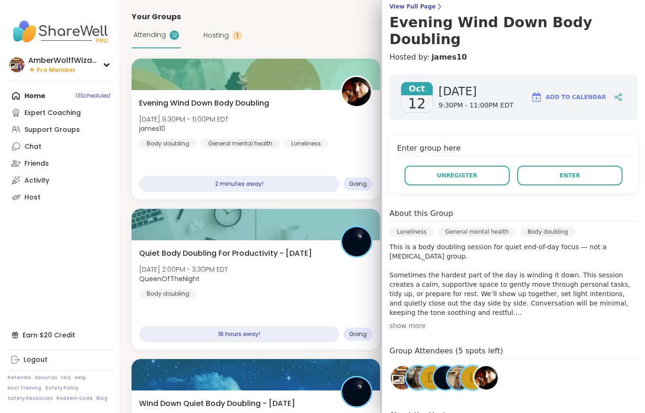
scroll to position [85, 0]
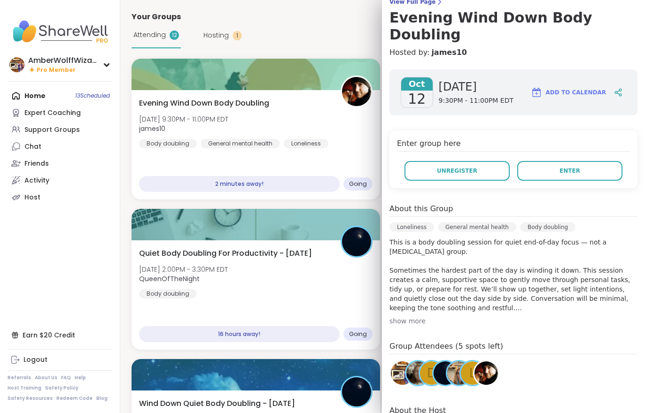
click at [564, 163] on button "Enter" at bounding box center [569, 171] width 105 height 20
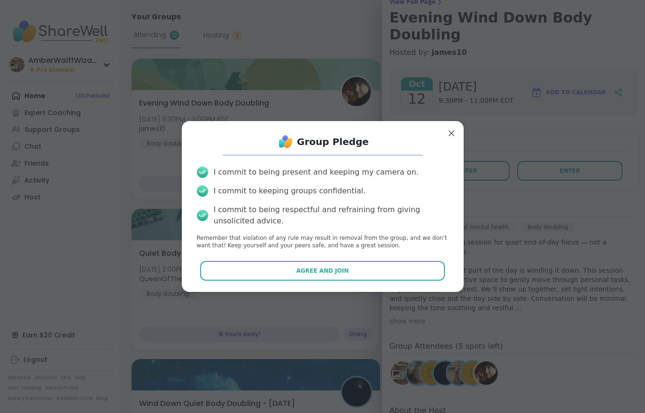
click at [419, 270] on button "Agree and Join" at bounding box center [322, 271] width 245 height 20
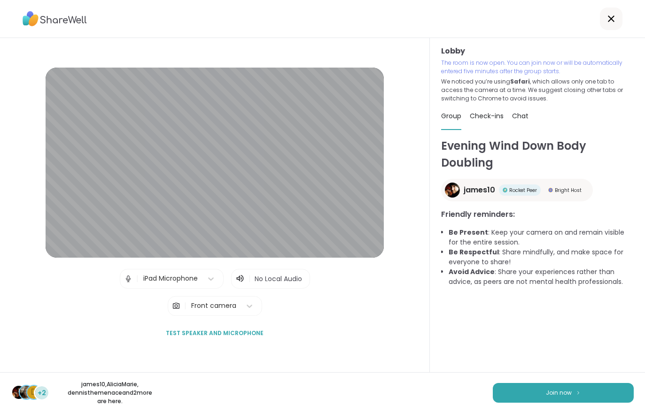
click at [570, 384] on button "Join now" at bounding box center [563, 393] width 141 height 20
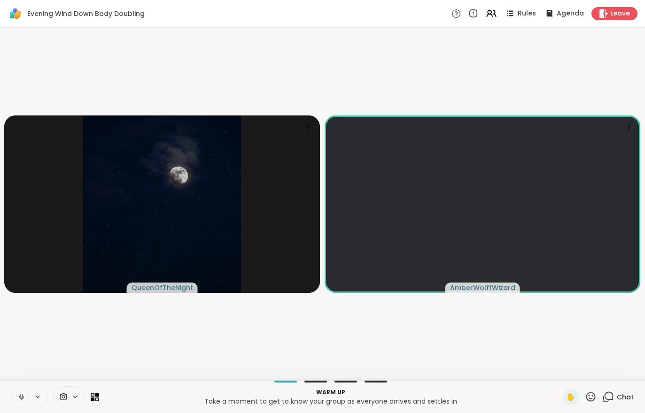
click at [25, 397] on icon at bounding box center [21, 397] width 8 height 8
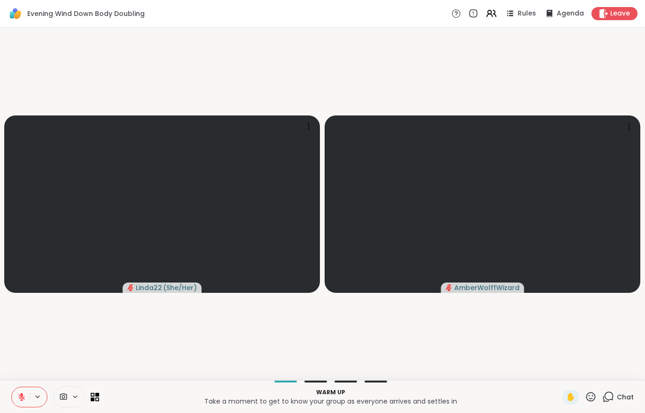
click at [26, 395] on button at bounding box center [21, 398] width 18 height 20
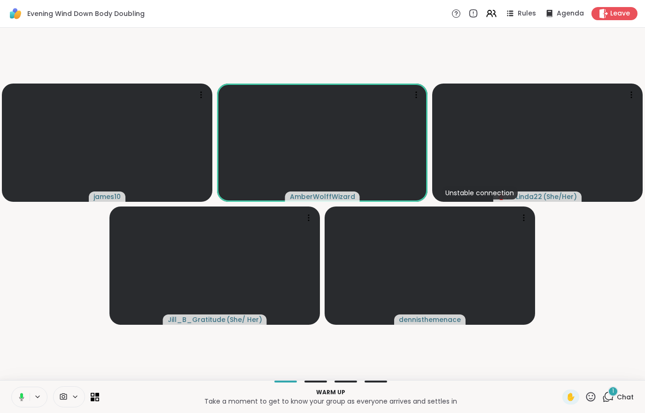
click at [624, 384] on div "Warm up Take a moment to get to know your group as everyone arrives and settles…" at bounding box center [322, 397] width 645 height 33
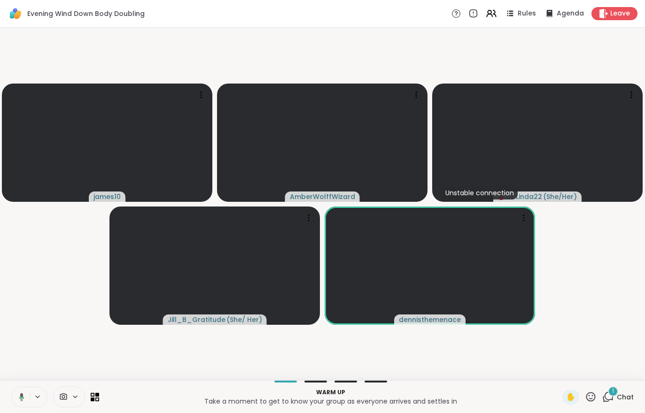
click at [614, 404] on div "1 Chat" at bounding box center [617, 397] width 31 height 15
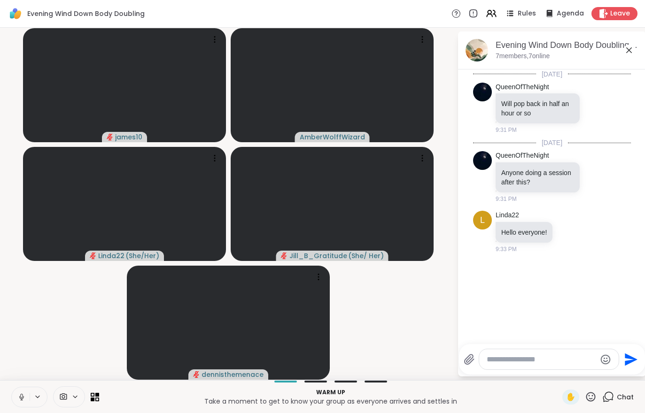
click at [17, 399] on button at bounding box center [21, 398] width 18 height 20
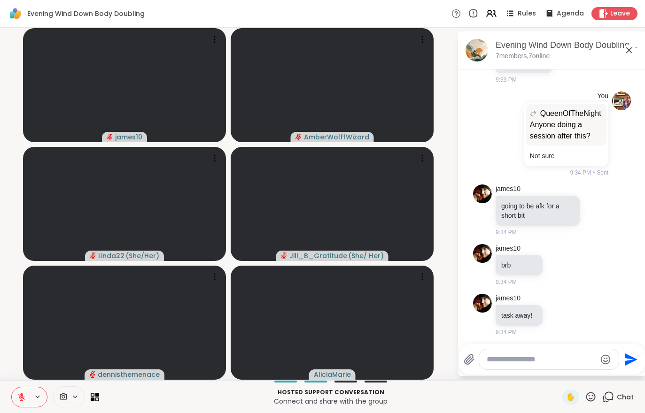
scroll to position [248, 0]
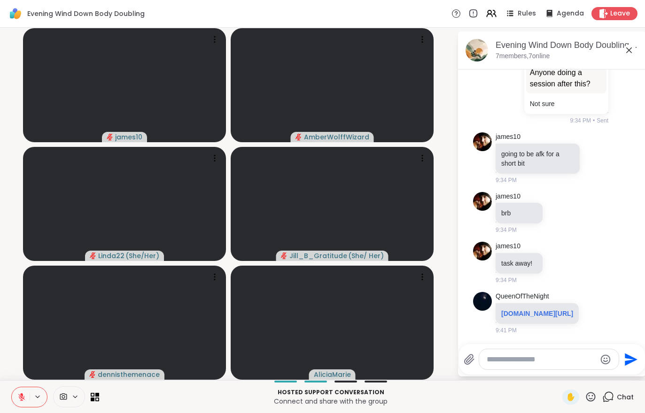
click at [614, 8] on div "Leave" at bounding box center [614, 13] width 46 height 13
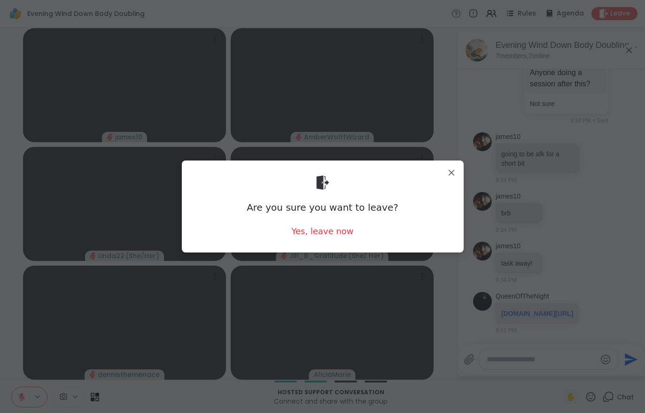
click at [309, 235] on div "Yes, leave now" at bounding box center [322, 231] width 62 height 12
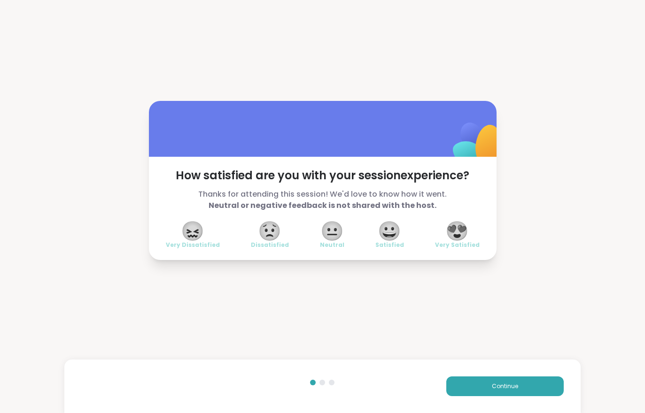
click at [487, 385] on button "Continue" at bounding box center [504, 387] width 117 height 20
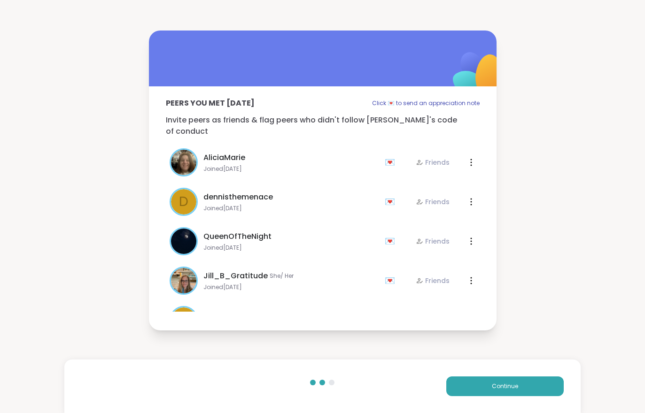
click at [487, 385] on button "Continue" at bounding box center [504, 387] width 117 height 20
click at [479, 383] on button "Continue" at bounding box center [504, 387] width 117 height 20
